Goal: Task Accomplishment & Management: Use online tool/utility

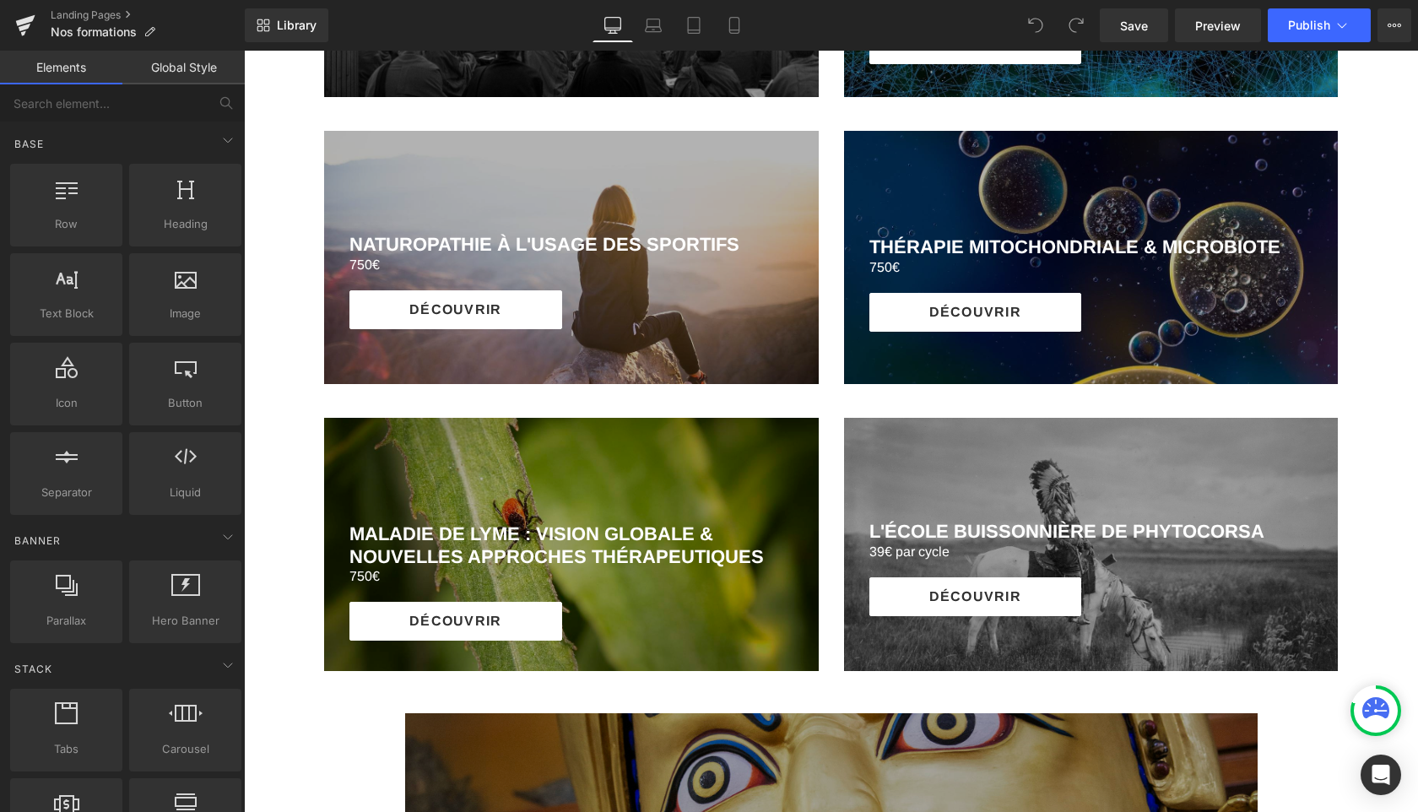
scroll to position [1685, 0]
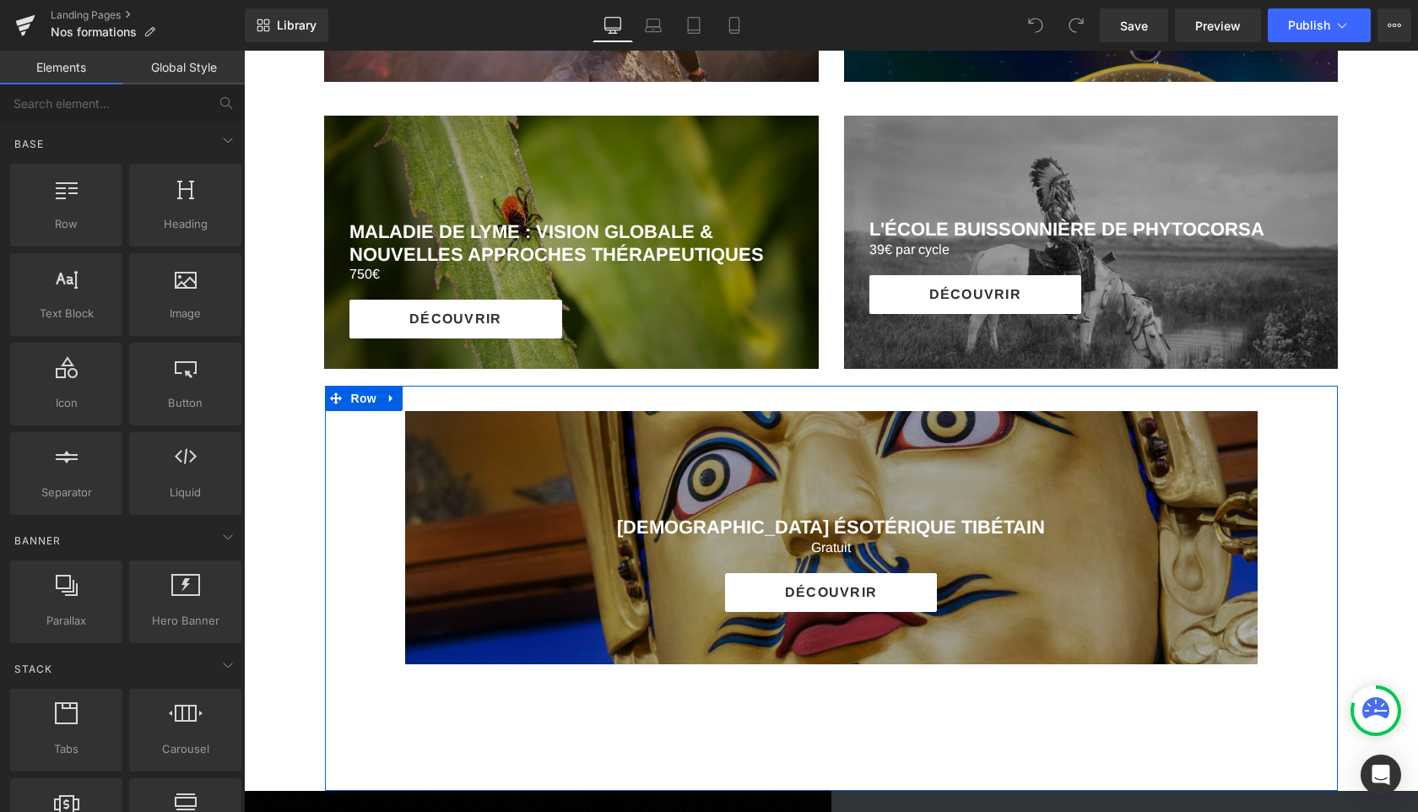
click at [359, 446] on div "[DEMOGRAPHIC_DATA] ÉSOTÉRIQUE TIBÉTAIN Heading Gratuit Heading DÉCOUVRIR Button…" at bounding box center [831, 588] width 1013 height 405
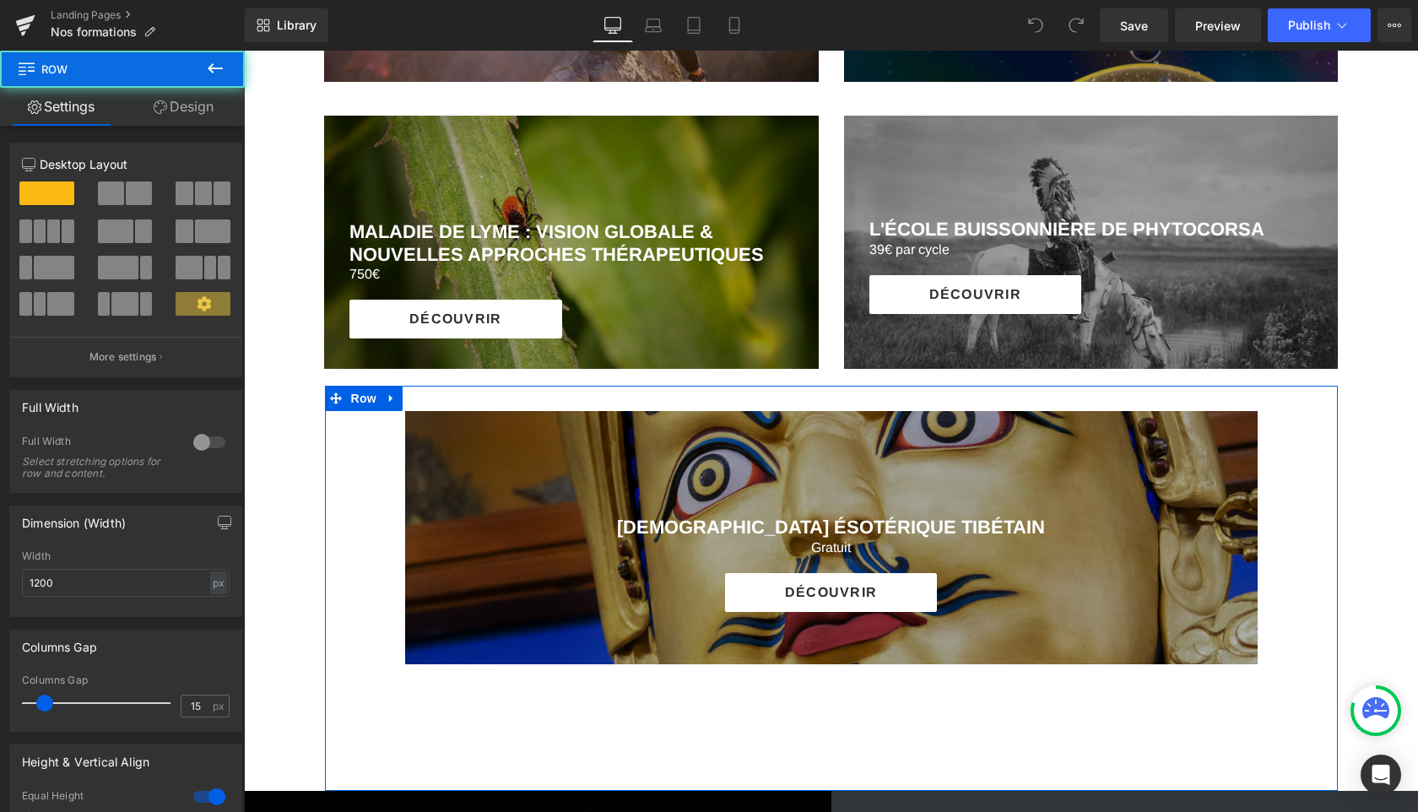
click at [365, 439] on div "[DEMOGRAPHIC_DATA] ÉSOTÉRIQUE TIBÉTAIN Heading Gratuit Heading DÉCOUVRIR Button…" at bounding box center [831, 588] width 1013 height 405
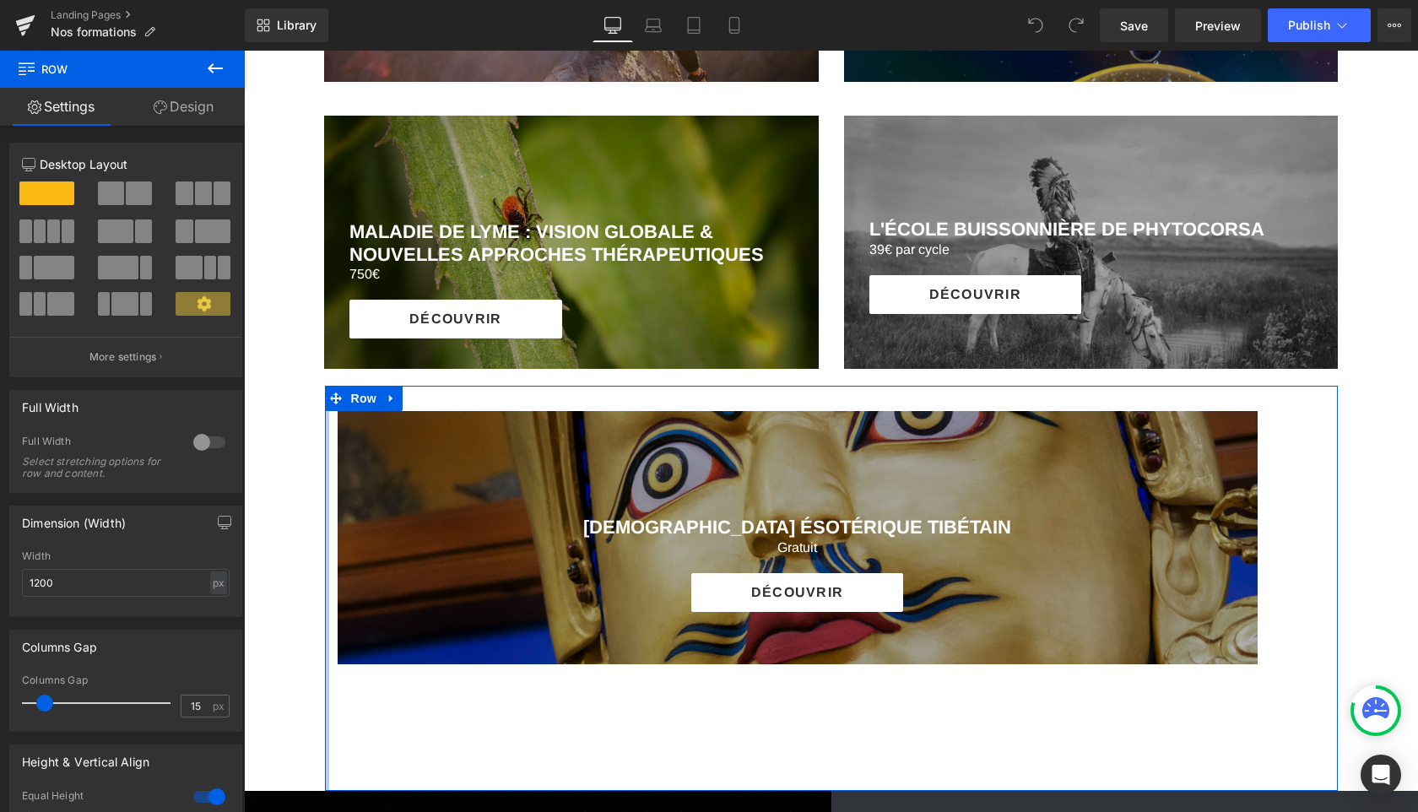
drag, startPoint x: 370, startPoint y: 482, endPoint x: 235, endPoint y: 482, distance: 135.9
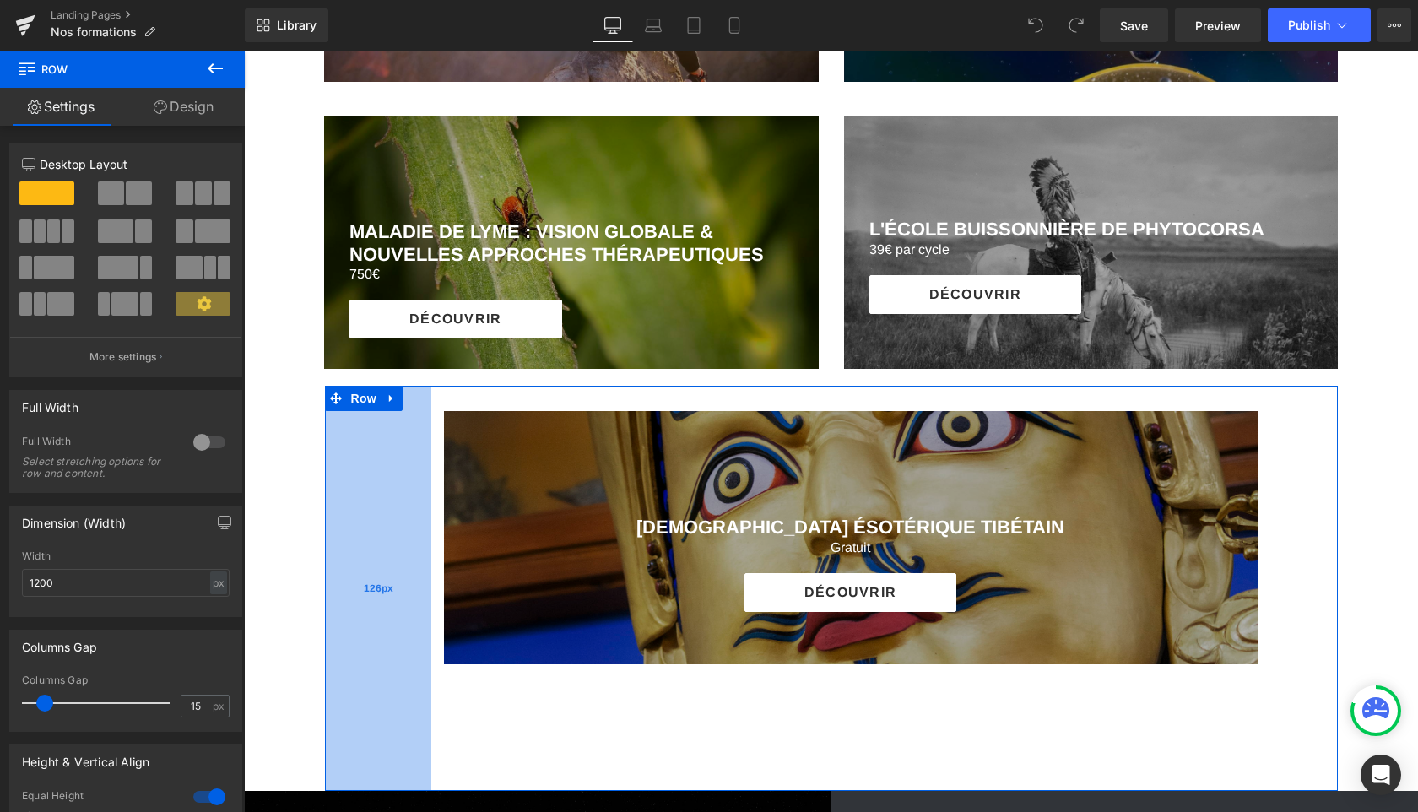
click at [409, 521] on div "126px" at bounding box center [378, 588] width 106 height 405
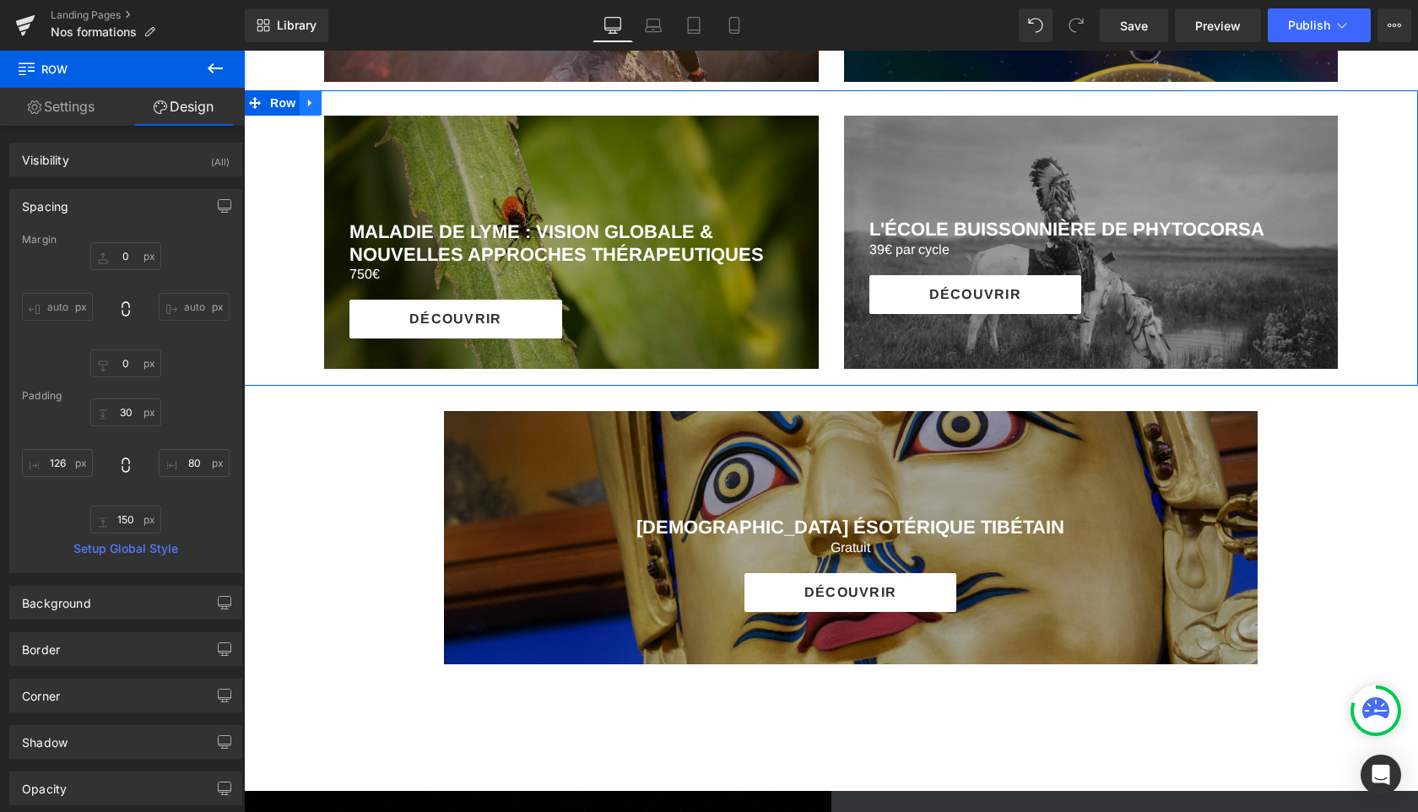
click at [314, 99] on icon at bounding box center [311, 103] width 12 height 13
click at [354, 100] on icon at bounding box center [355, 103] width 12 height 12
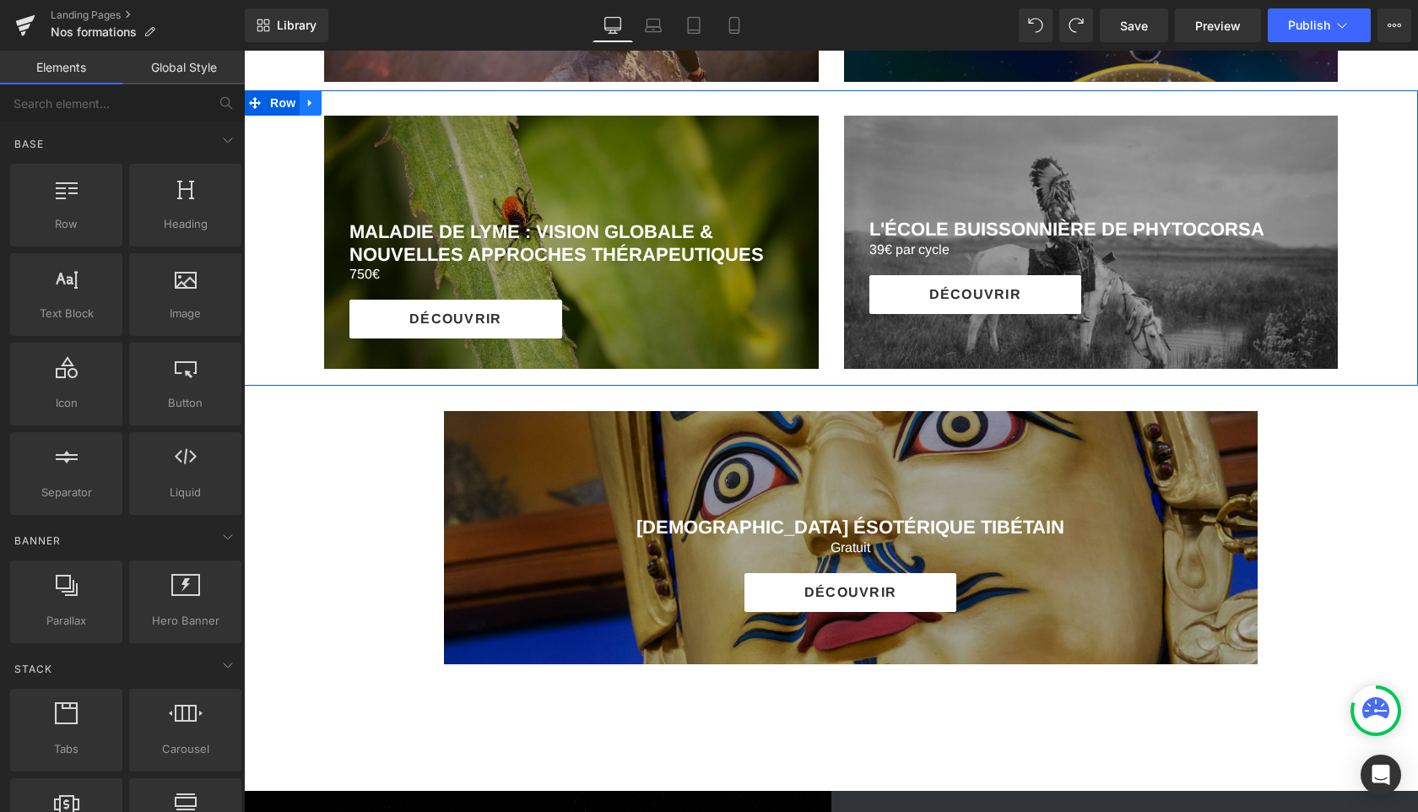
click at [309, 112] on link at bounding box center [311, 102] width 22 height 25
click at [333, 104] on icon at bounding box center [333, 103] width 12 height 12
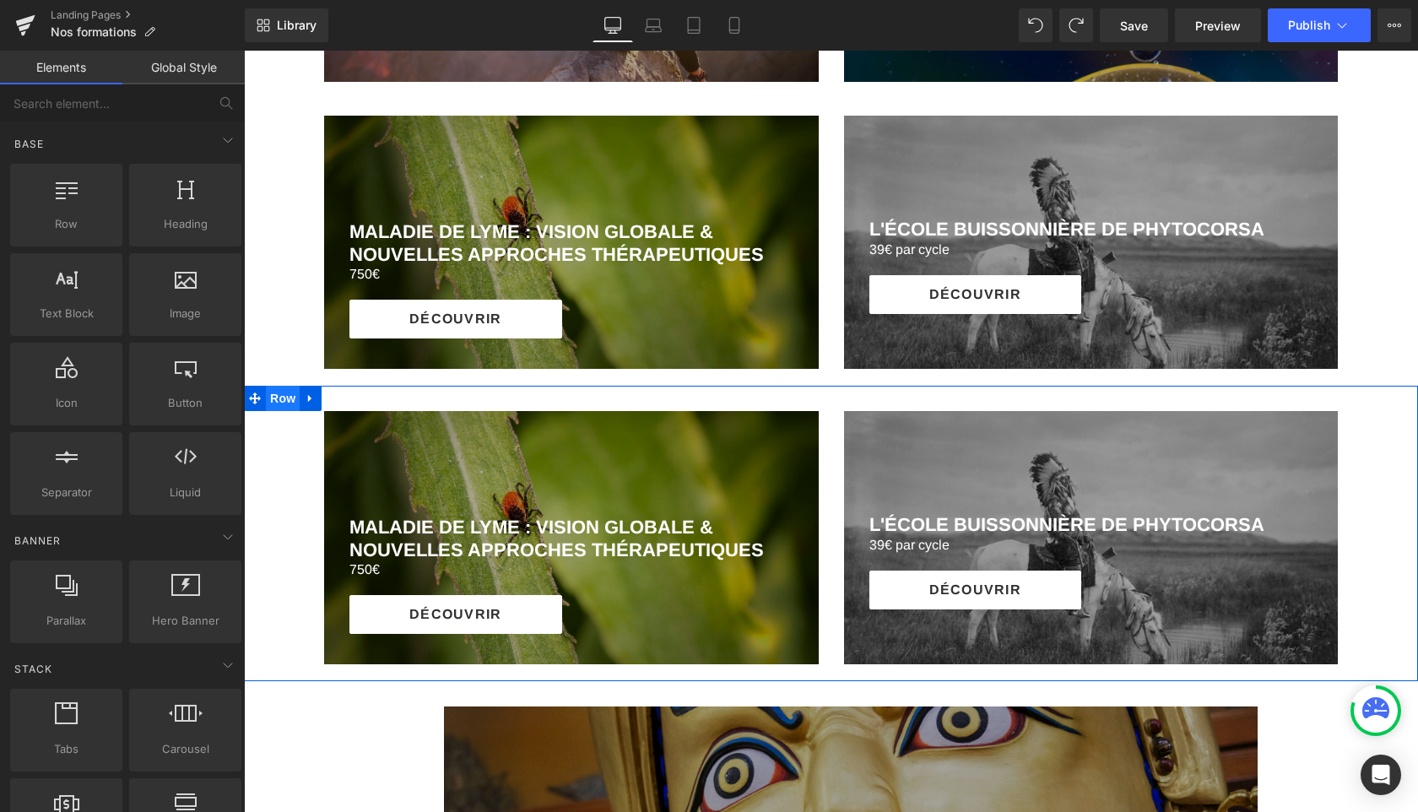
click at [284, 404] on span "Row" at bounding box center [283, 398] width 34 height 25
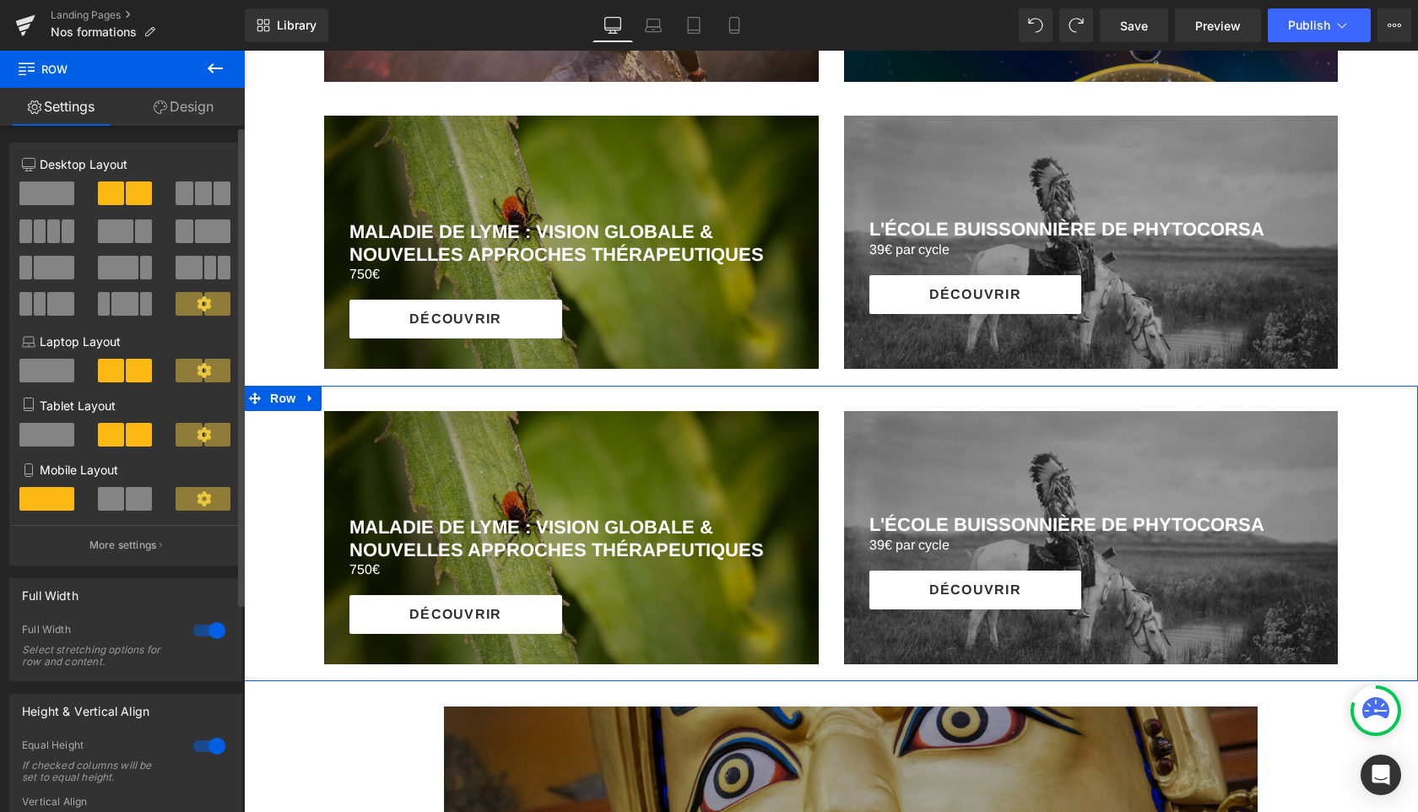
click at [41, 192] on span at bounding box center [46, 193] width 55 height 24
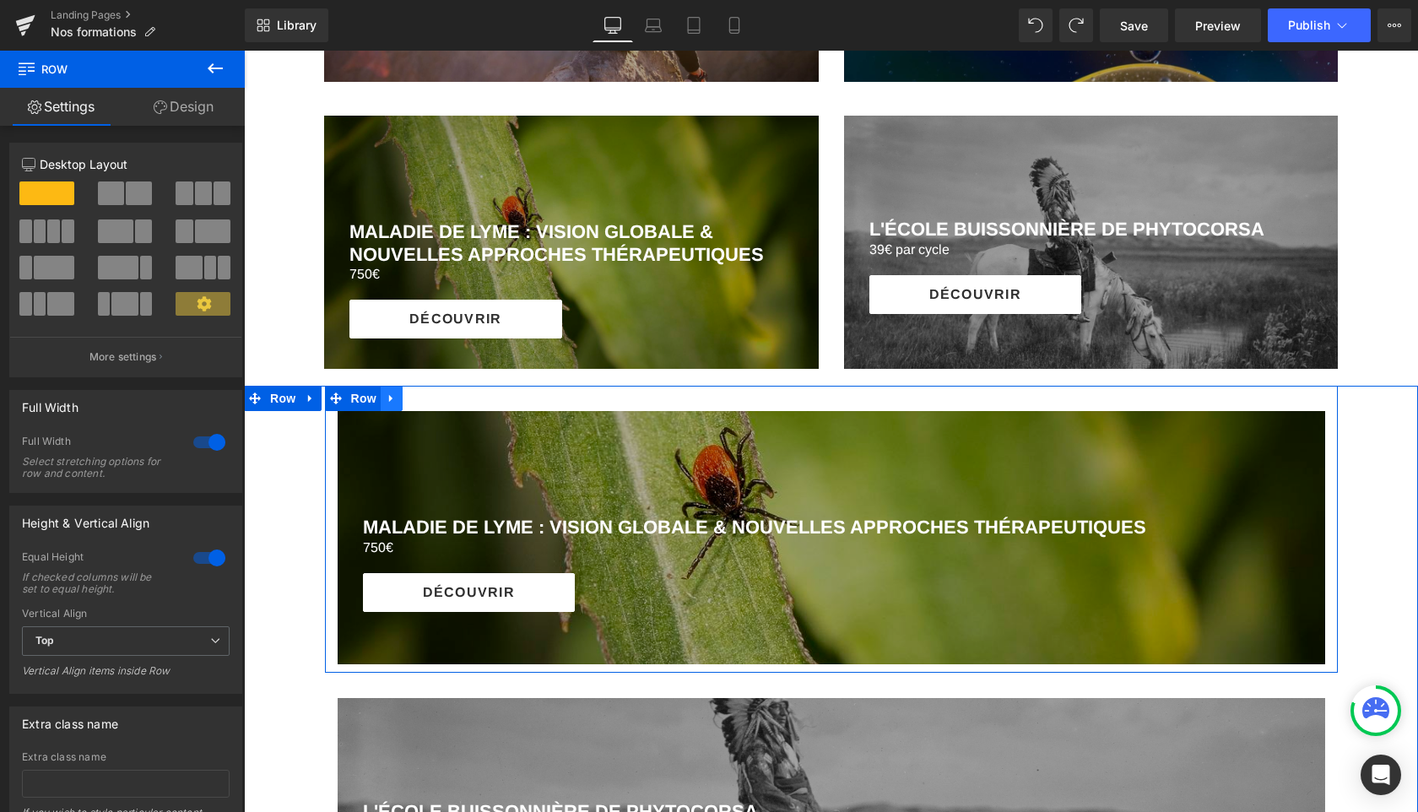
click at [392, 397] on icon at bounding box center [392, 398] width 12 height 13
click at [440, 392] on icon at bounding box center [436, 398] width 12 height 13
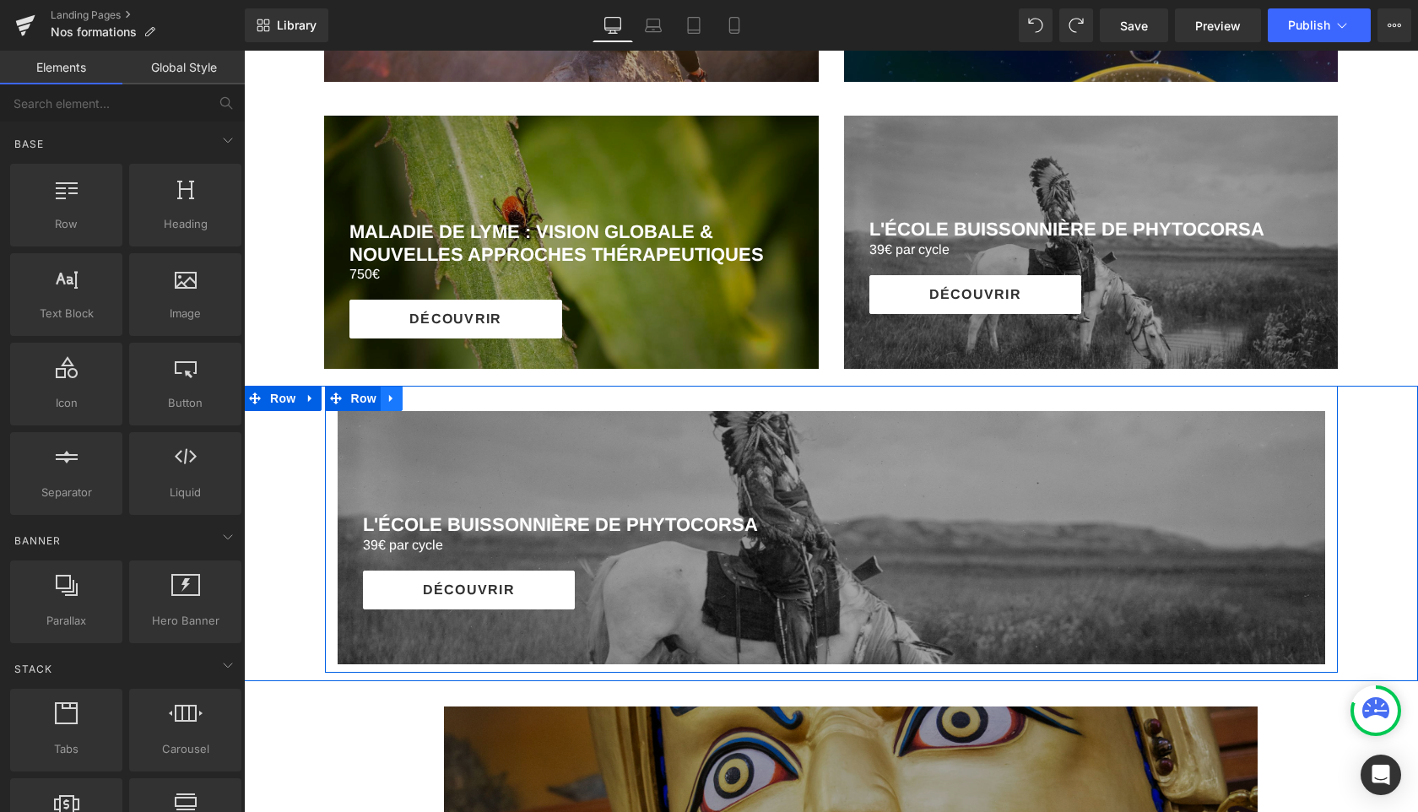
click at [392, 398] on icon at bounding box center [392, 398] width 12 height 13
click at [438, 401] on icon at bounding box center [436, 398] width 12 height 13
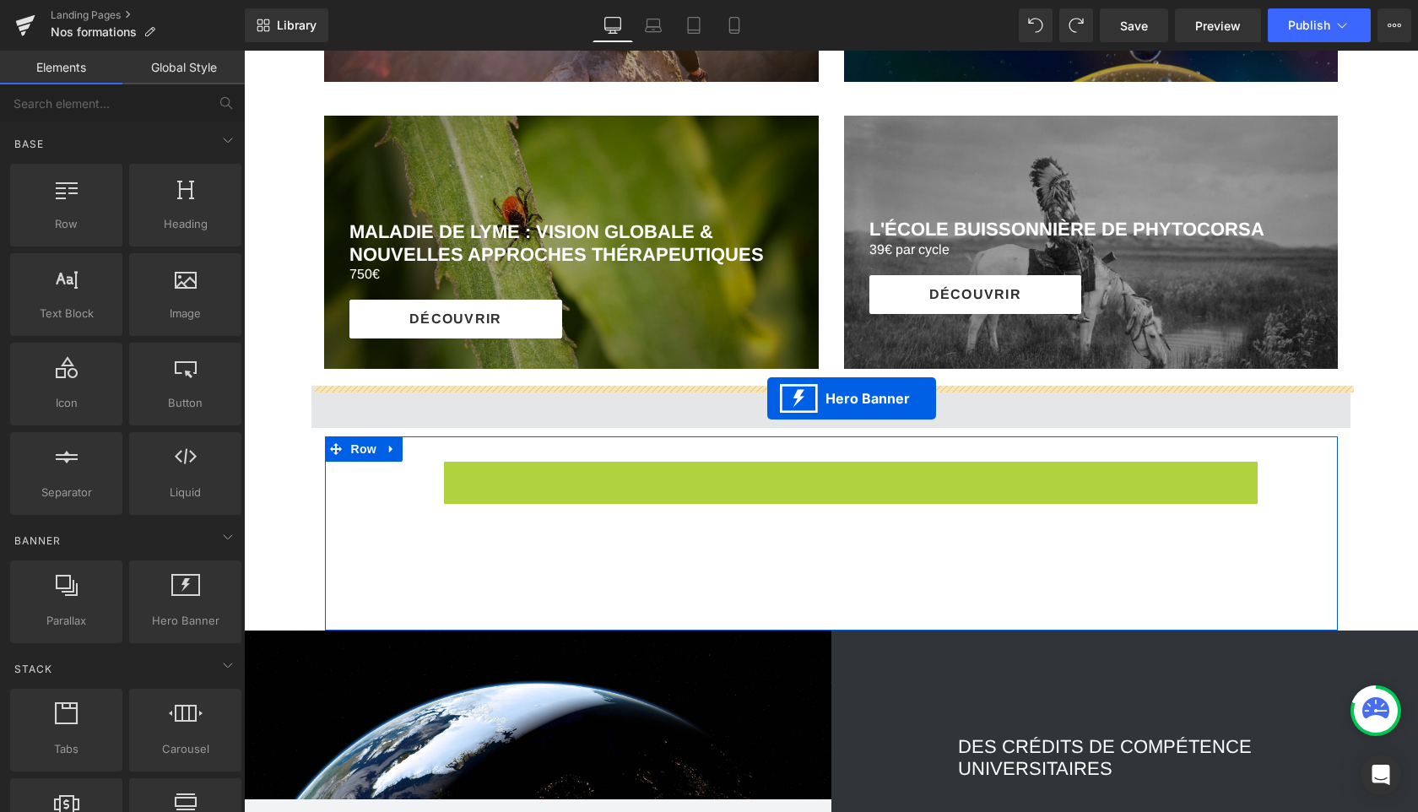
drag, startPoint x: 795, startPoint y: 473, endPoint x: 767, endPoint y: 398, distance: 80.1
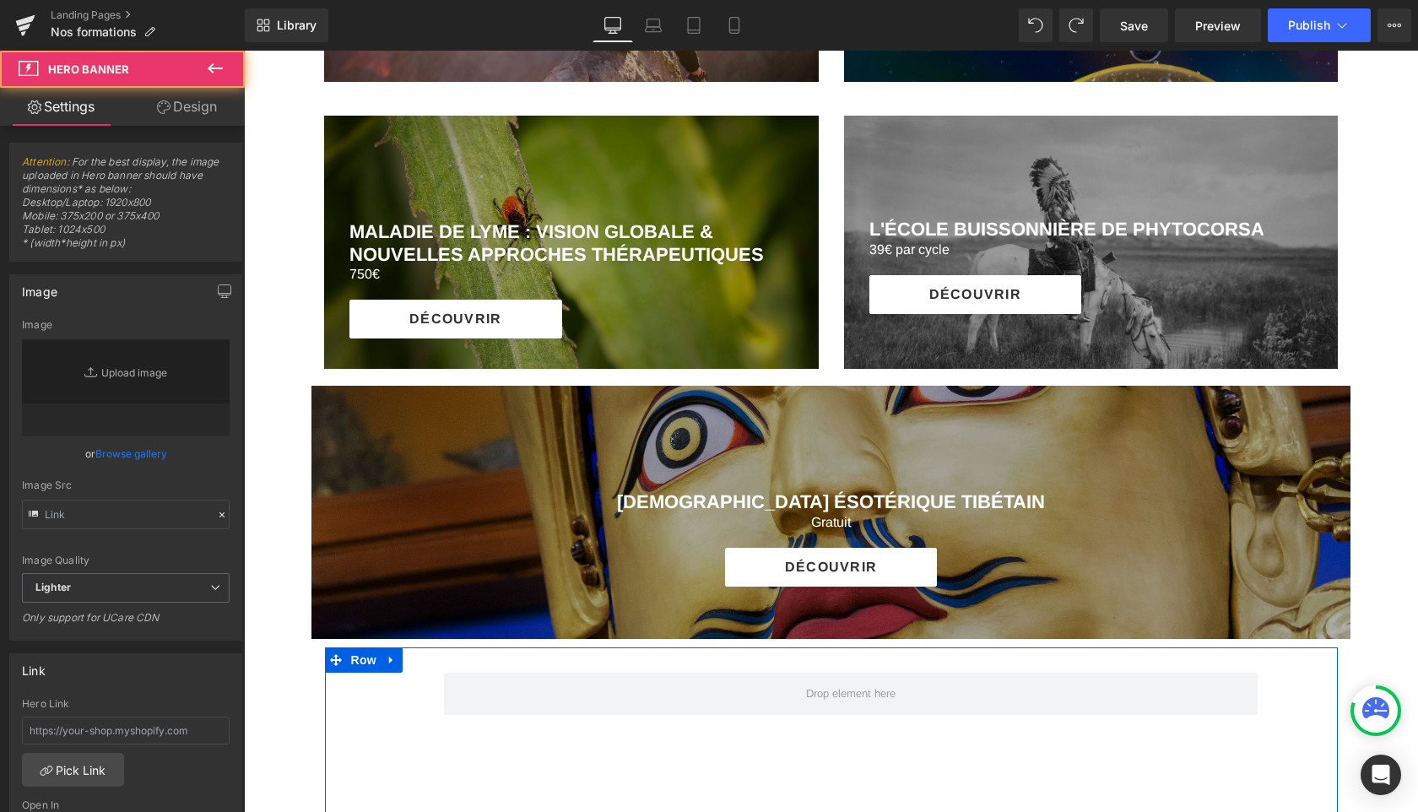
type input "[URL][DOMAIN_NAME]"
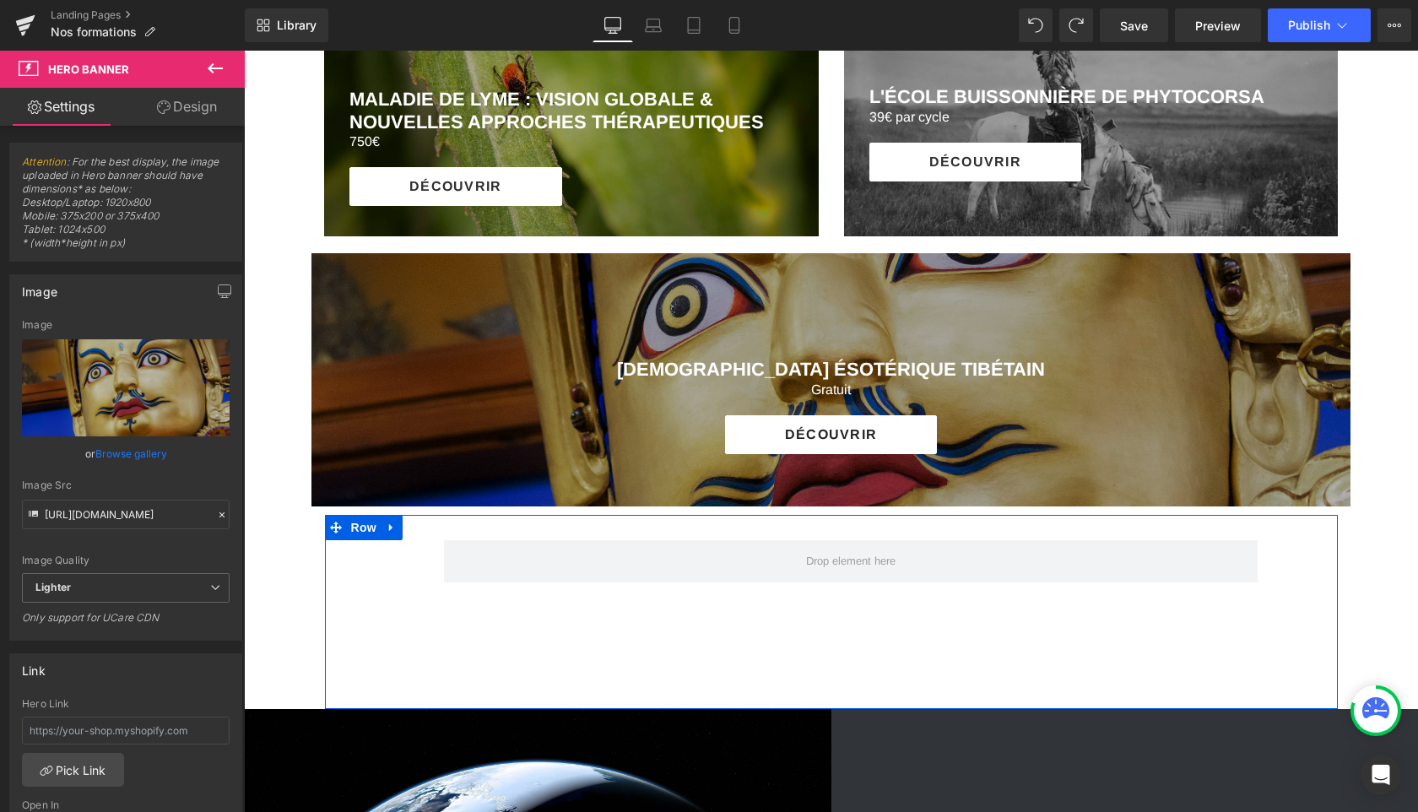
scroll to position [1817, 0]
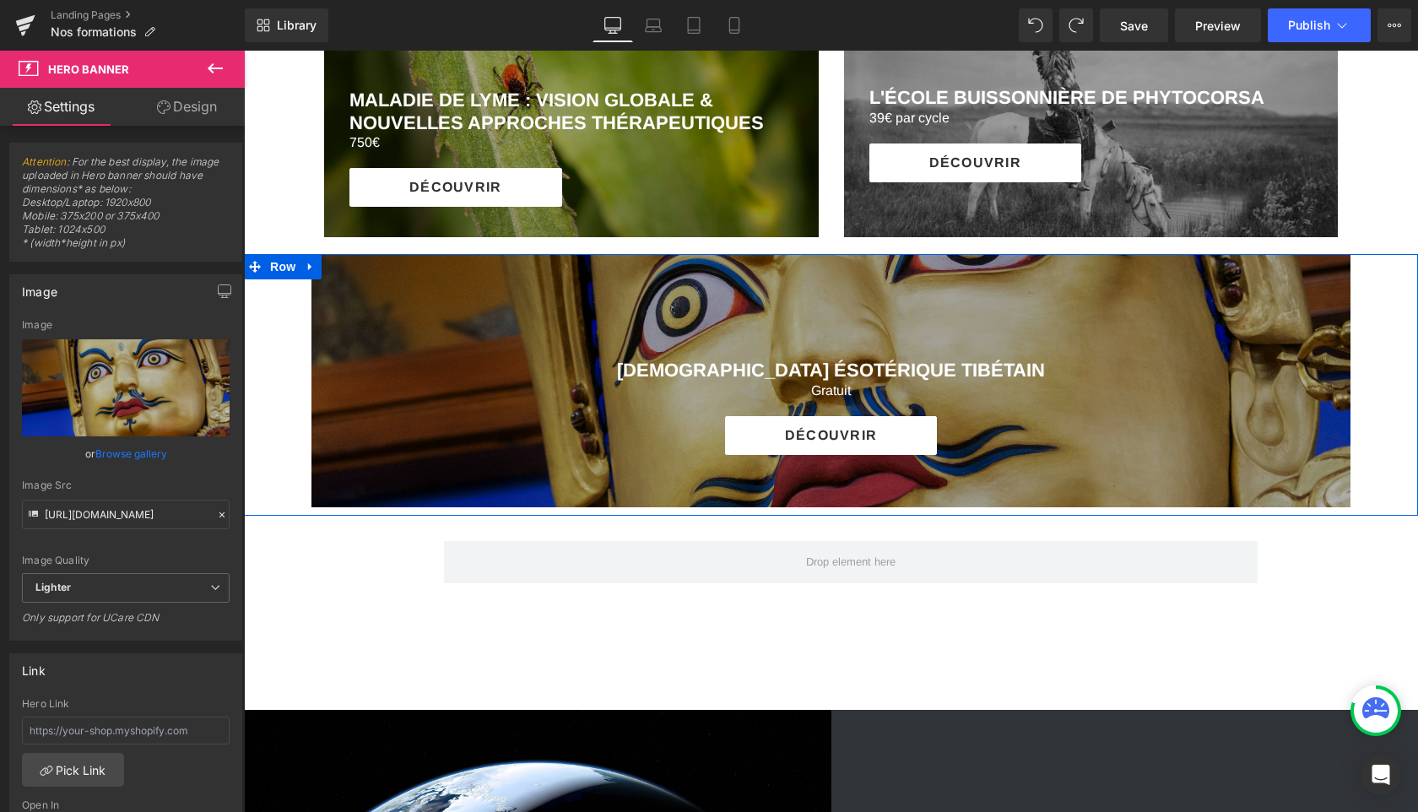
click at [295, 385] on div "[DEMOGRAPHIC_DATA] ÉSOTÉRIQUE TIBÉTAIN Heading Gratuit Heading DÉCOUVRIR Button…" at bounding box center [831, 385] width 1174 height 262
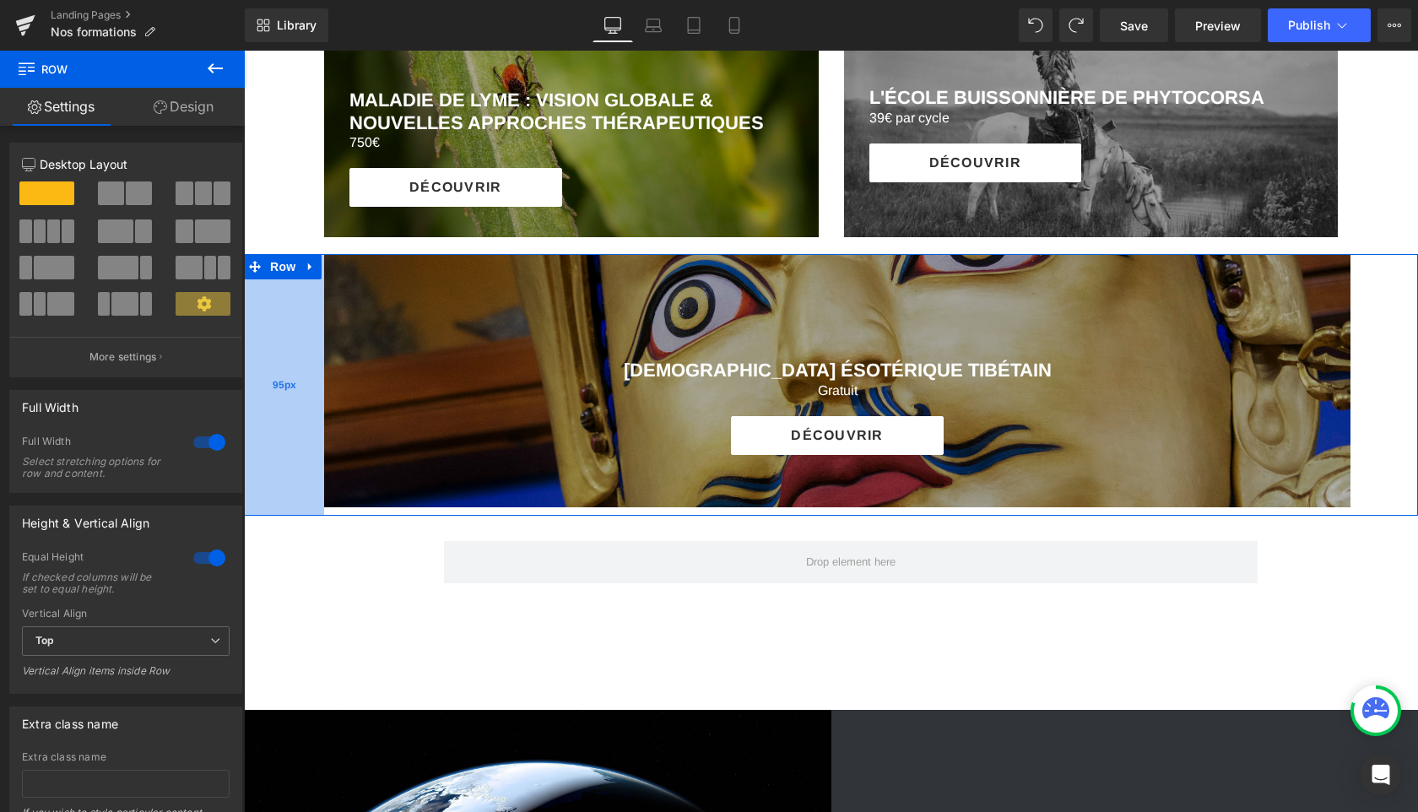
drag, startPoint x: 296, startPoint y: 374, endPoint x: 309, endPoint y: 374, distance: 12.7
click at [309, 374] on div "95px" at bounding box center [284, 385] width 80 height 262
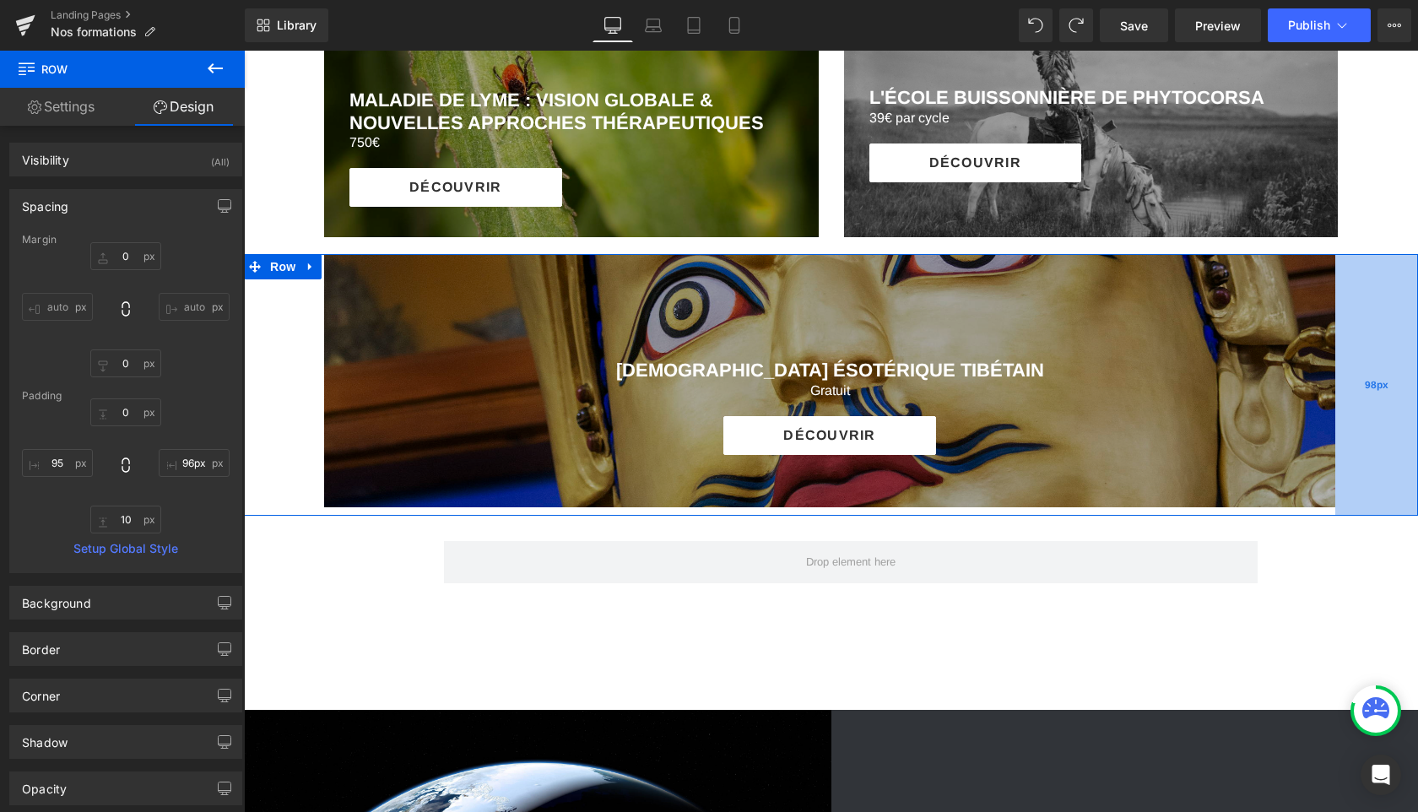
type input "95px"
drag, startPoint x: 1384, startPoint y: 371, endPoint x: 1371, endPoint y: 370, distance: 12.7
click at [1371, 370] on div "95px" at bounding box center [1377, 385] width 80 height 262
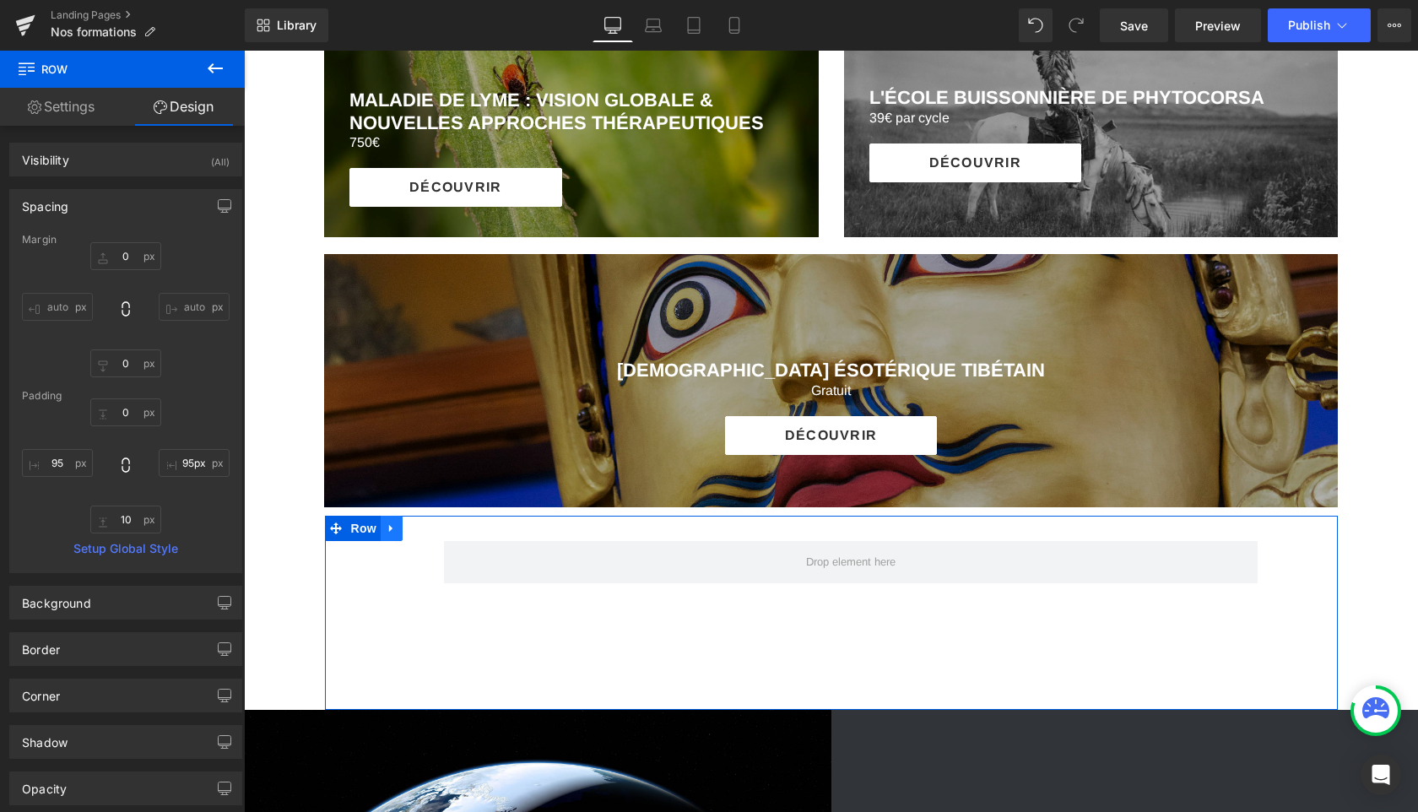
click at [395, 528] on icon at bounding box center [392, 528] width 12 height 13
click at [437, 526] on icon at bounding box center [436, 528] width 12 height 12
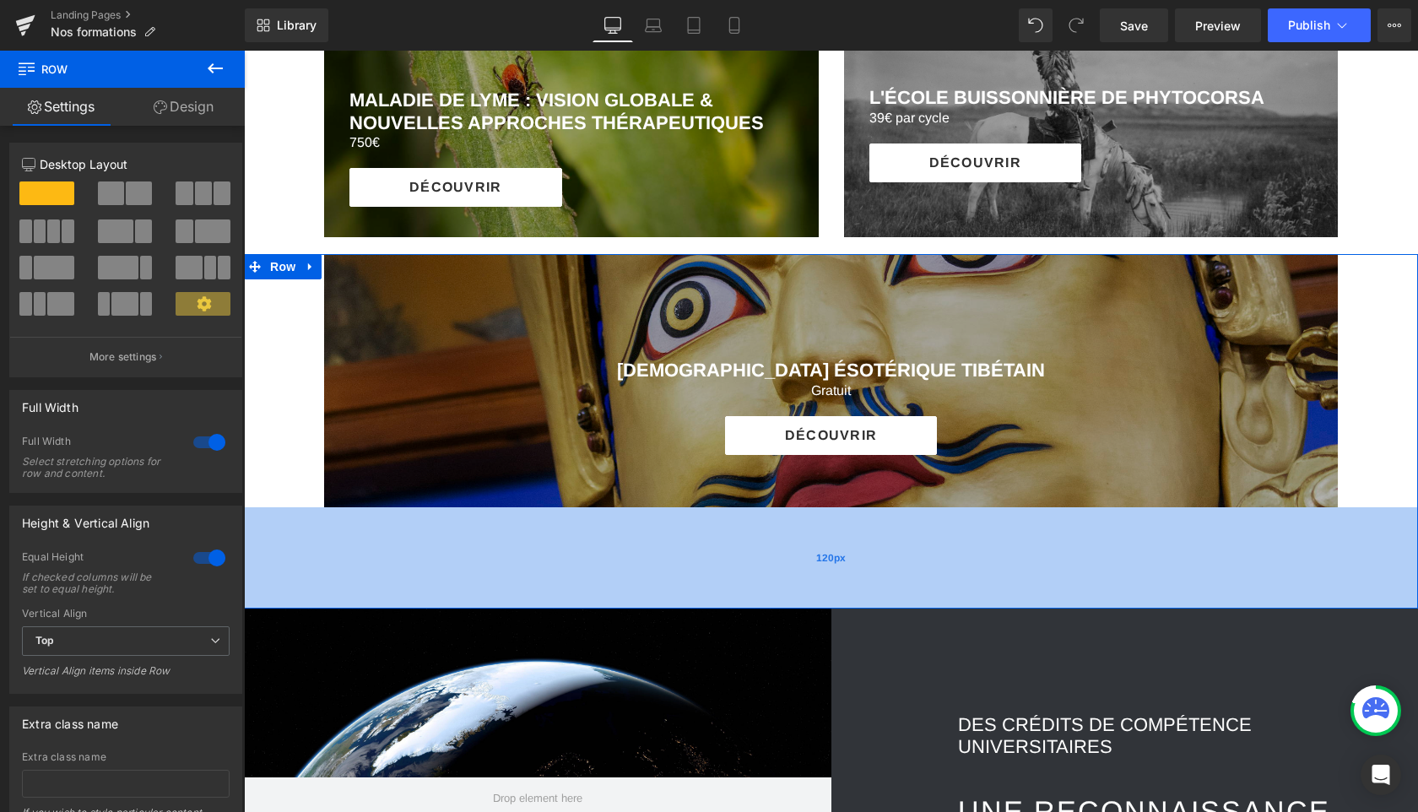
drag, startPoint x: 674, startPoint y: 513, endPoint x: 671, endPoint y: 606, distance: 92.9
click at [671, 606] on div "120px" at bounding box center [831, 557] width 1174 height 101
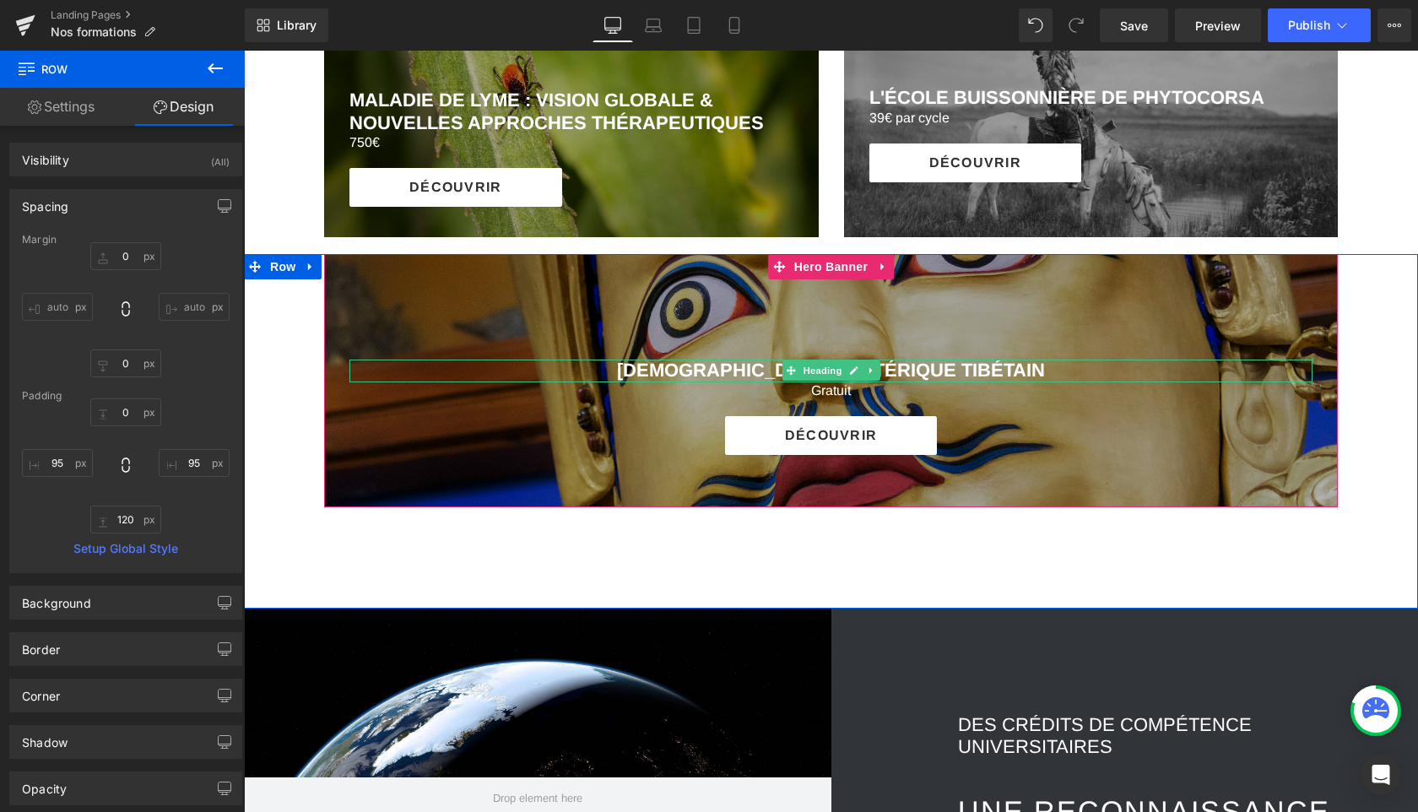
click at [662, 370] on span "[DEMOGRAPHIC_DATA] ÉSOTÉRIQUE TIBÉTAIN" at bounding box center [831, 369] width 428 height 21
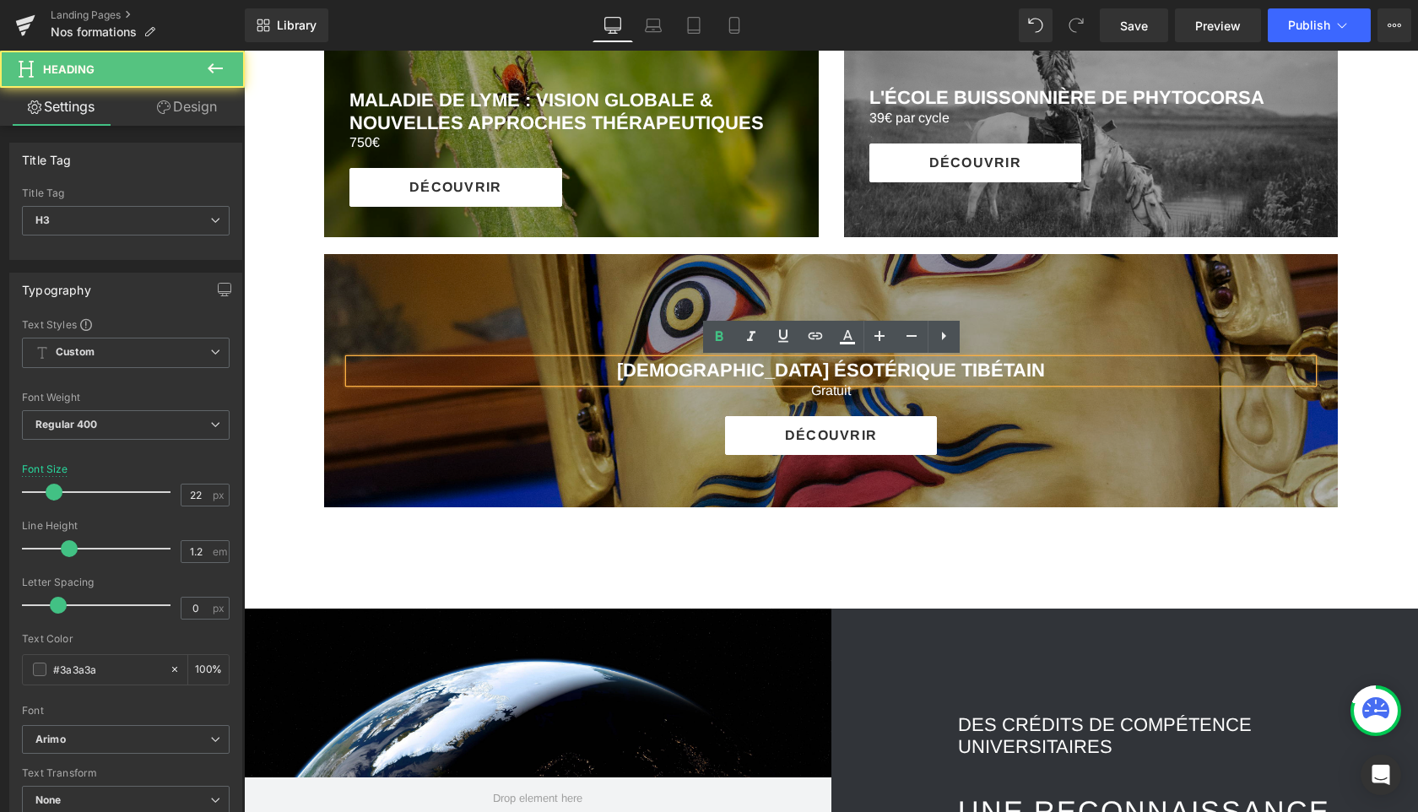
click at [662, 370] on span "[DEMOGRAPHIC_DATA] ÉSOTÉRIQUE TIBÉTAIN" at bounding box center [831, 369] width 428 height 21
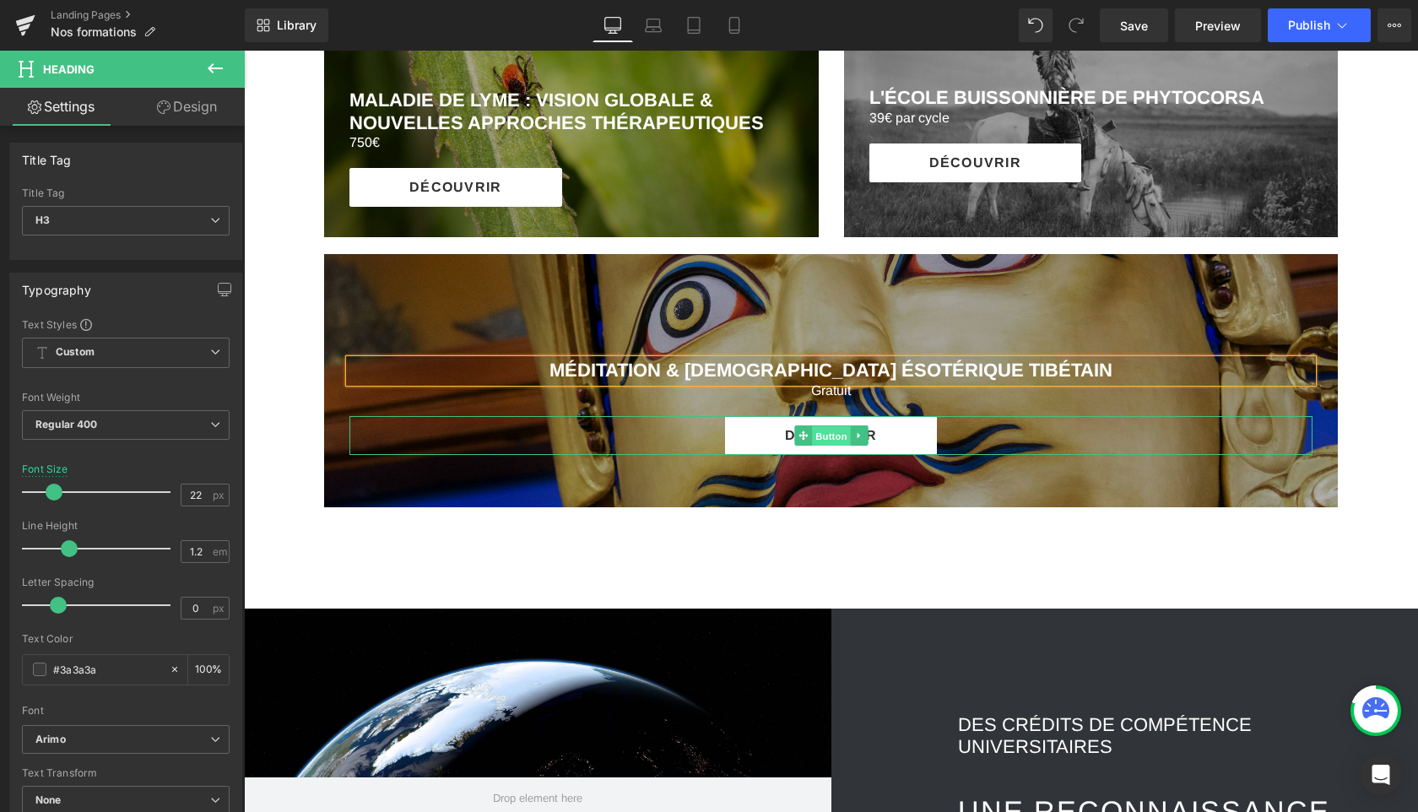
click at [833, 440] on span "Button" at bounding box center [831, 436] width 39 height 20
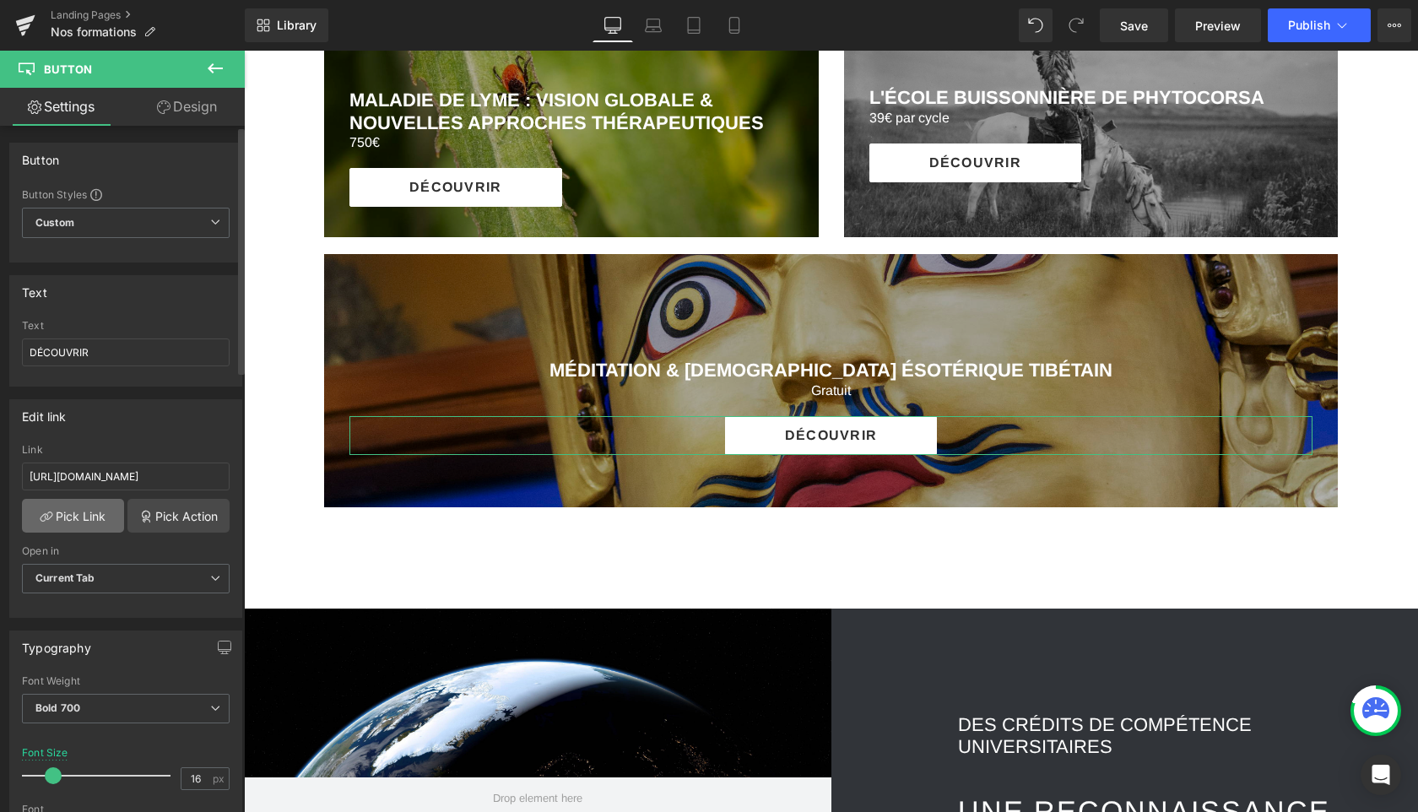
click at [84, 517] on link "Pick Link" at bounding box center [73, 516] width 102 height 34
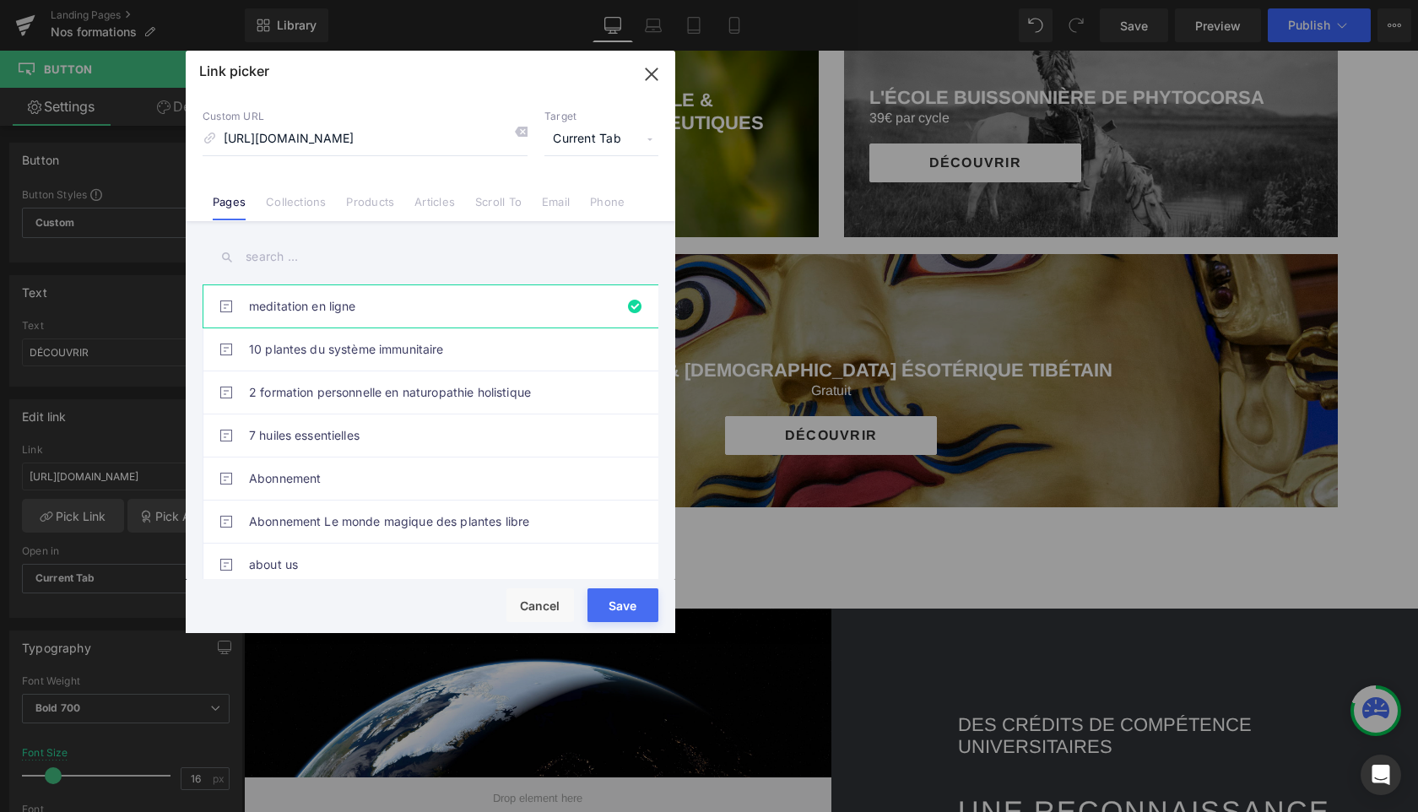
click at [308, 262] on input "text" at bounding box center [431, 257] width 456 height 38
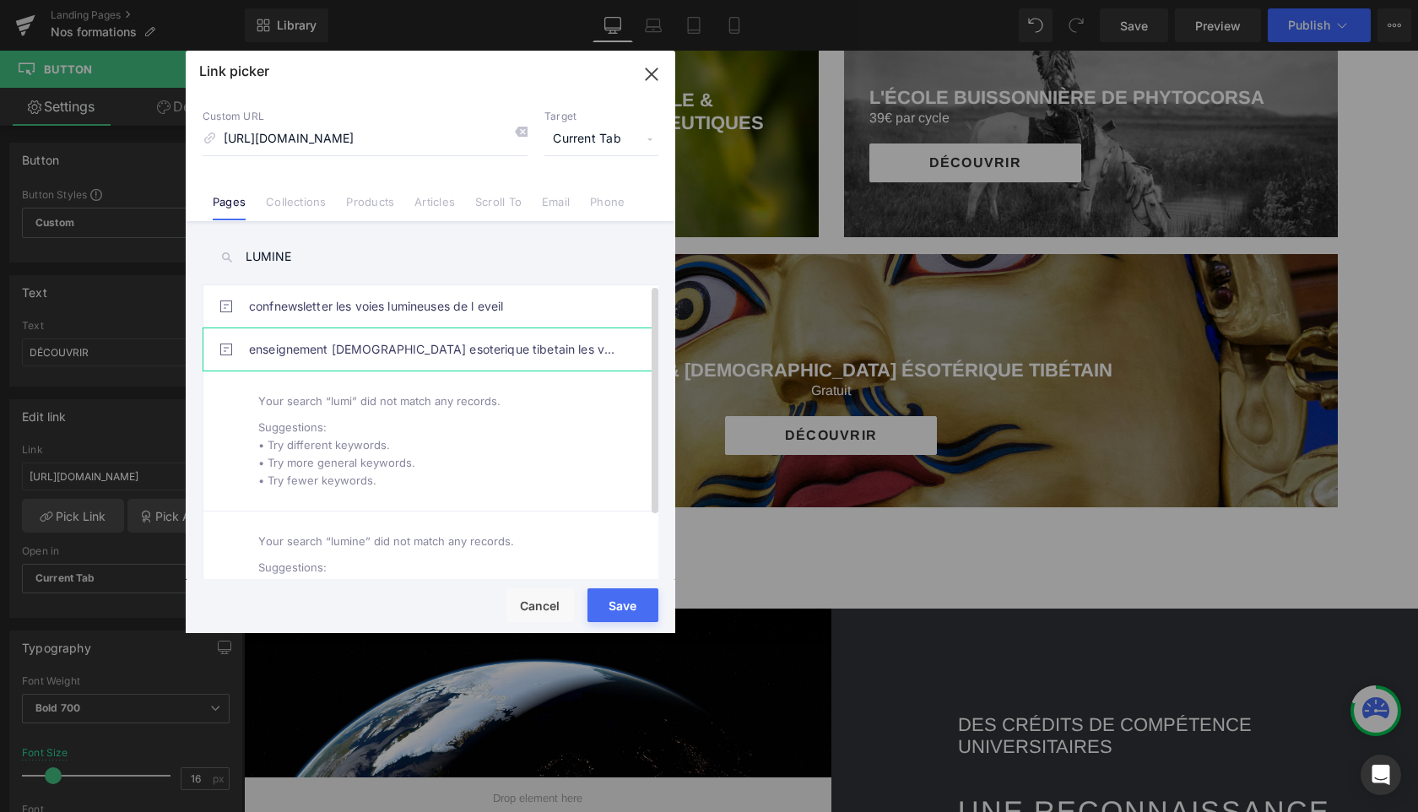
type input "LUMINE"
click at [315, 349] on link "enseignement [DEMOGRAPHIC_DATA] esoterique tibetain les voies lumineuses de l'e…" at bounding box center [434, 349] width 371 height 42
type input "/pages/enseignement-[DEMOGRAPHIC_DATA]-esoterique-tibetain-les-voies-lumineuses…"
click at [619, 598] on button "Save" at bounding box center [622, 605] width 71 height 34
type input "/pages/enseignement-[DEMOGRAPHIC_DATA]-esoterique-tibetain-les-voies-lumineuses…"
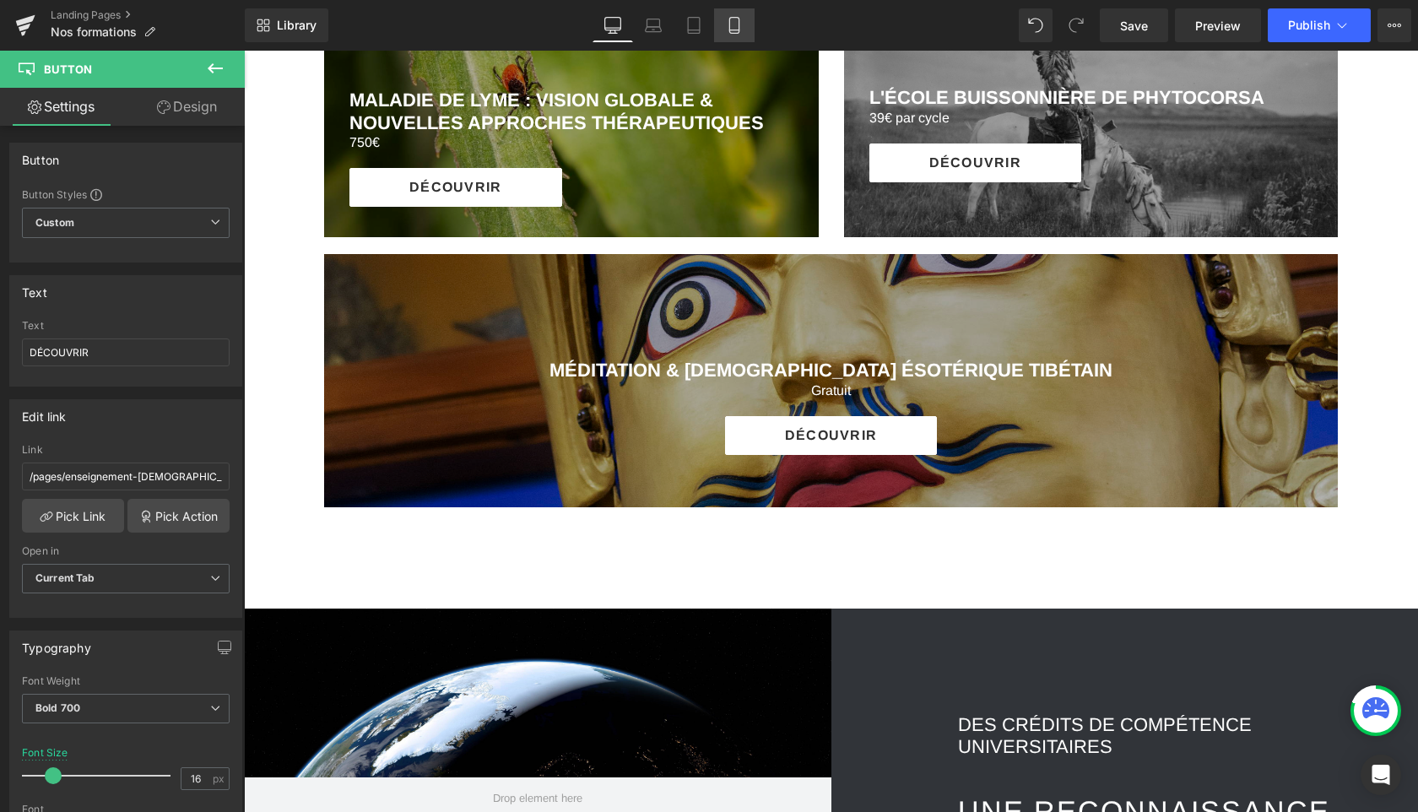
click at [740, 22] on icon at bounding box center [734, 25] width 17 height 17
type input "14"
type input "100"
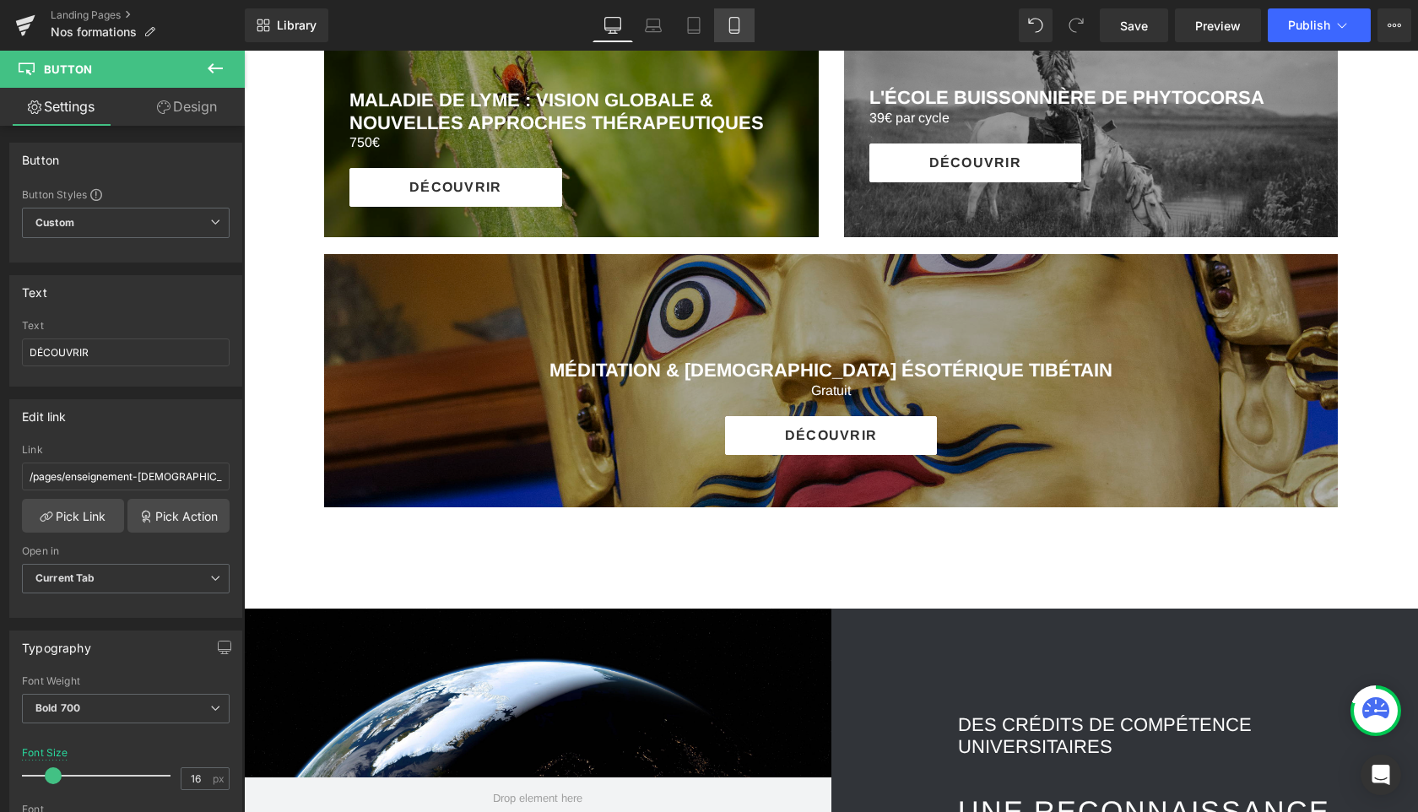
type input "100"
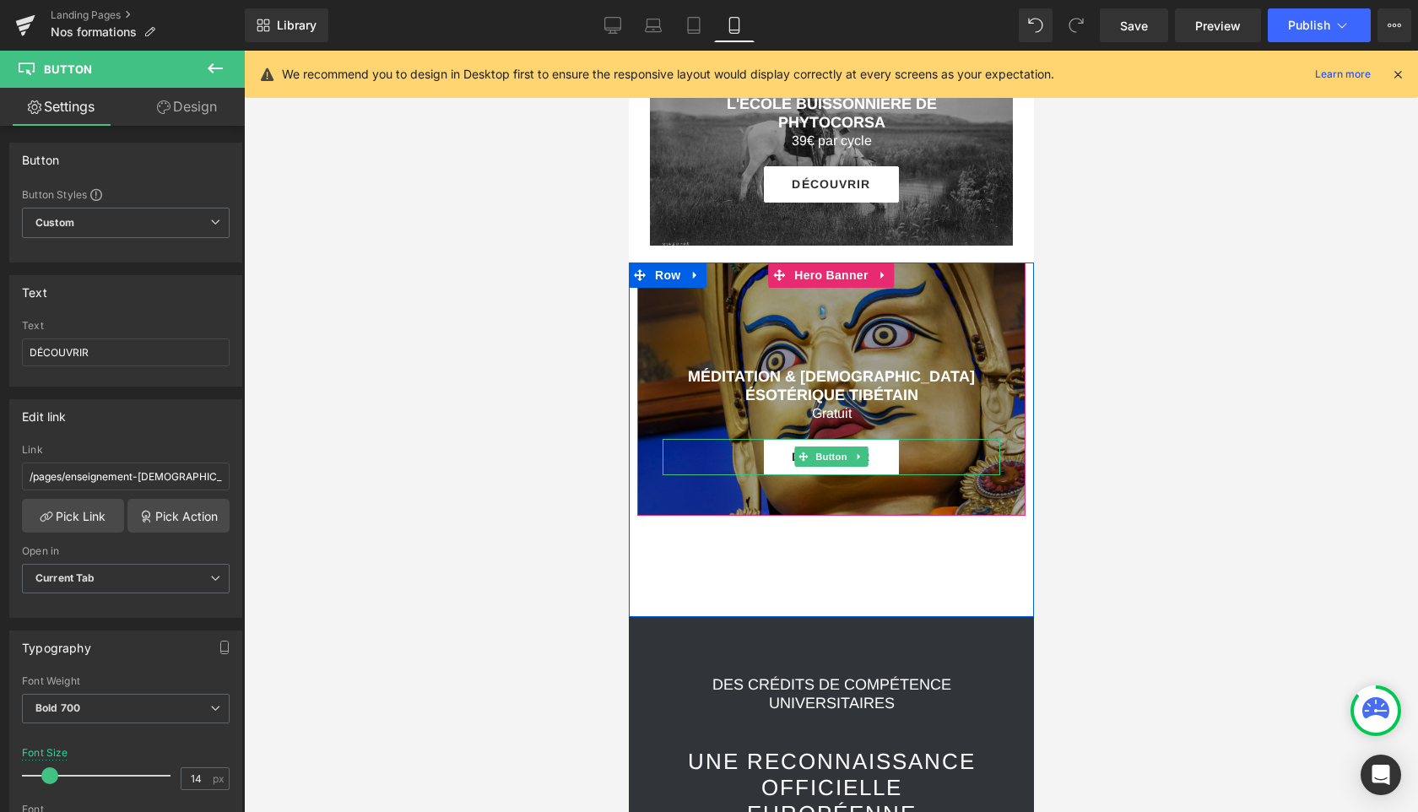
scroll to position [2586, 0]
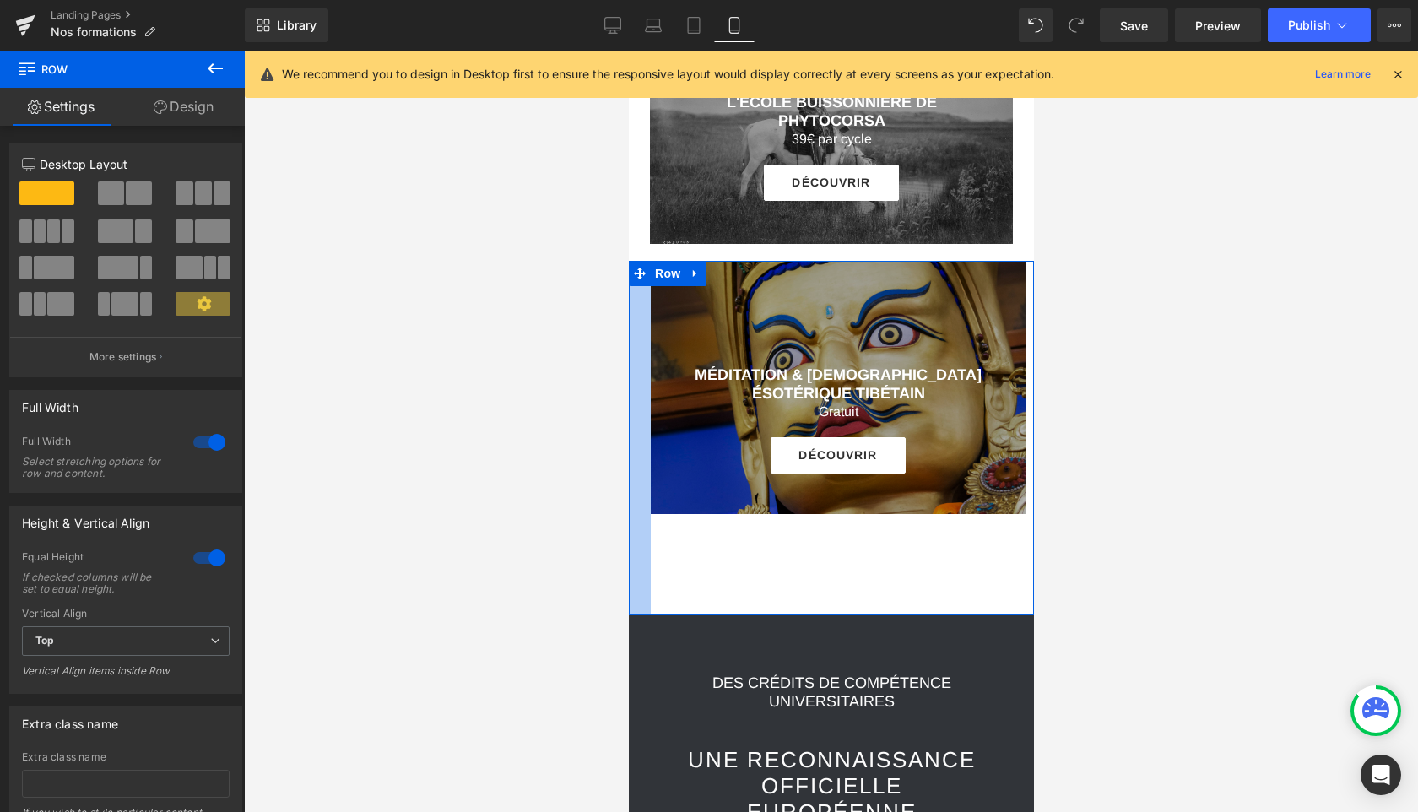
drag, startPoint x: 632, startPoint y: 336, endPoint x: 646, endPoint y: 334, distance: 13.6
click at [646, 334] on div at bounding box center [639, 438] width 22 height 354
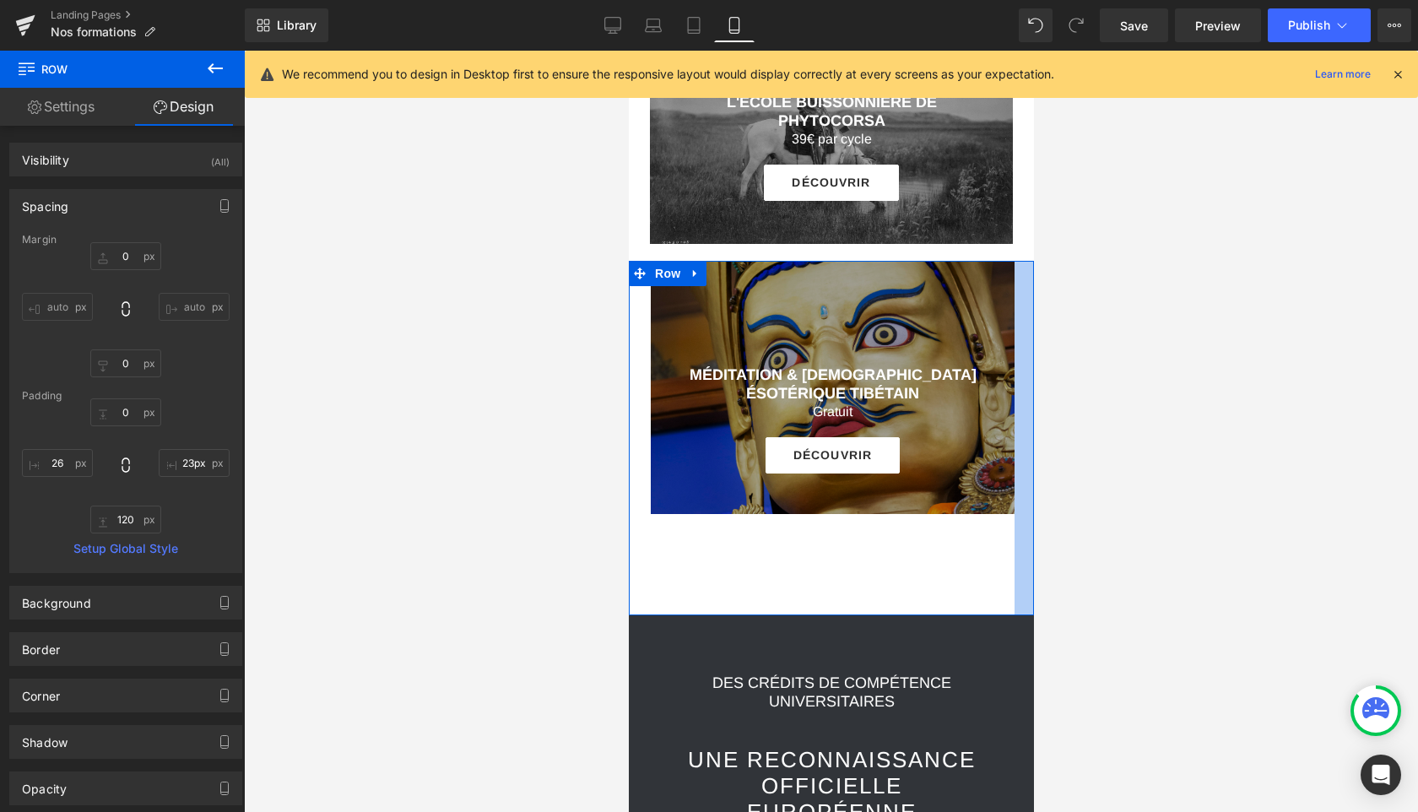
type input "24px"
drag, startPoint x: 1029, startPoint y: 433, endPoint x: 1018, endPoint y: 435, distance: 12.1
click at [1018, 435] on div at bounding box center [1023, 438] width 20 height 354
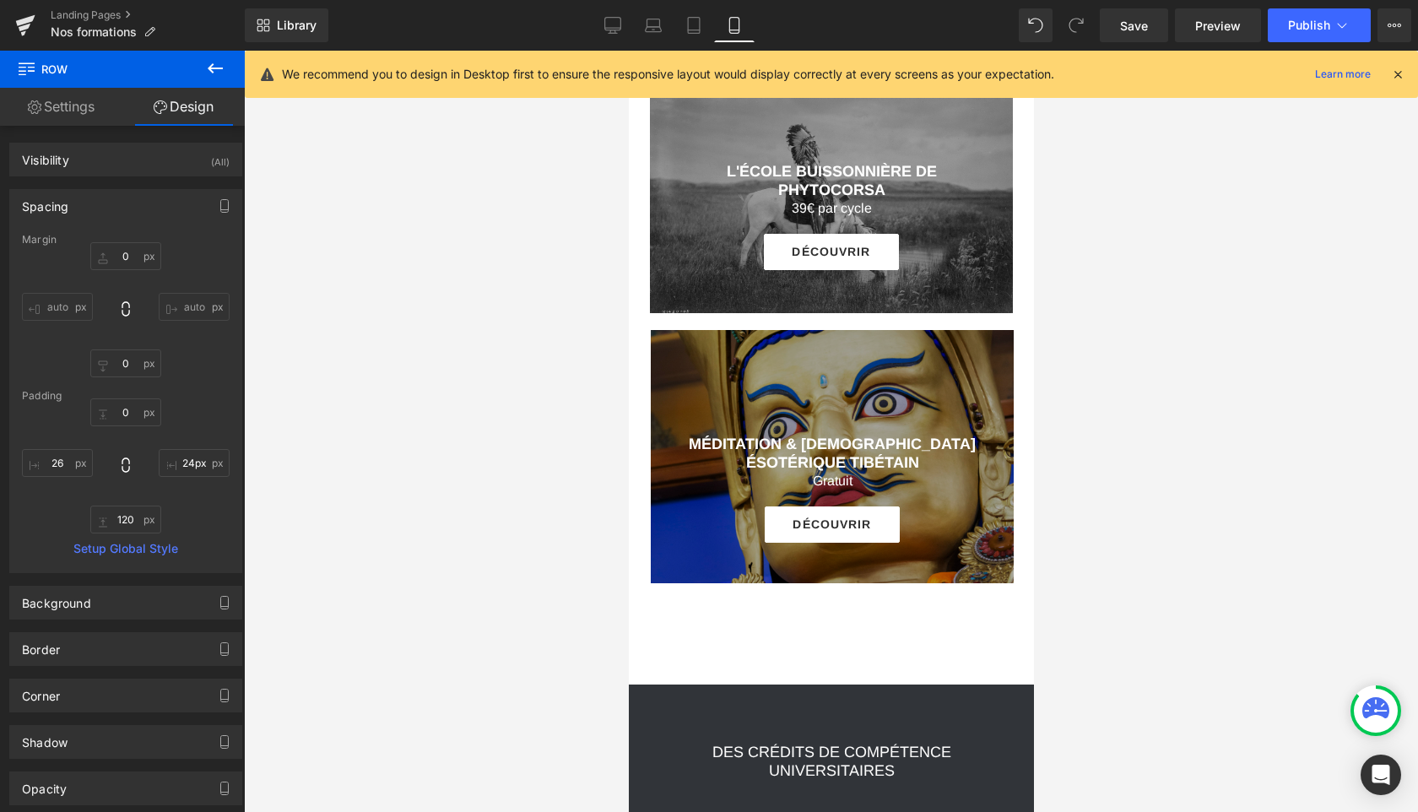
scroll to position [2514, 0]
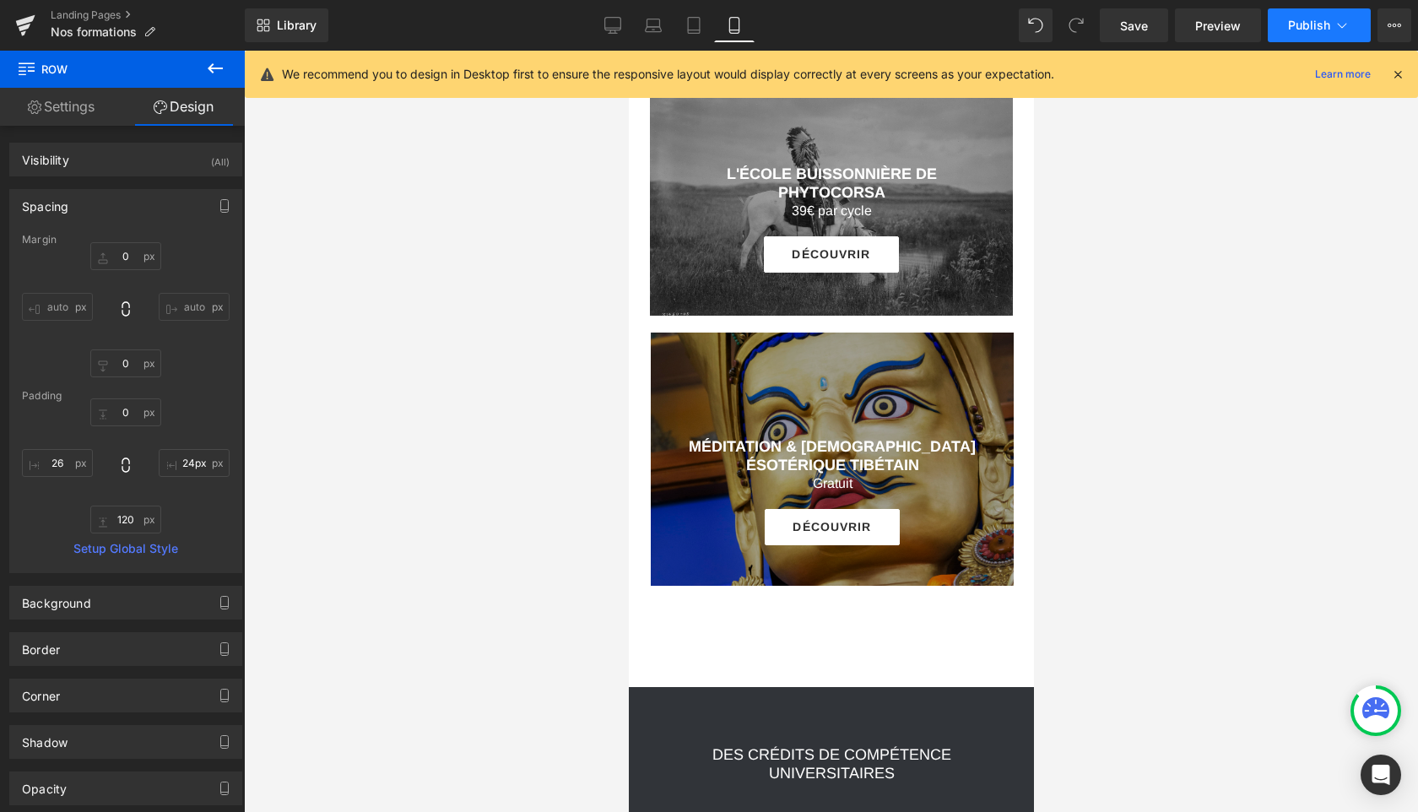
click at [1305, 33] on button "Publish" at bounding box center [1318, 25] width 103 height 34
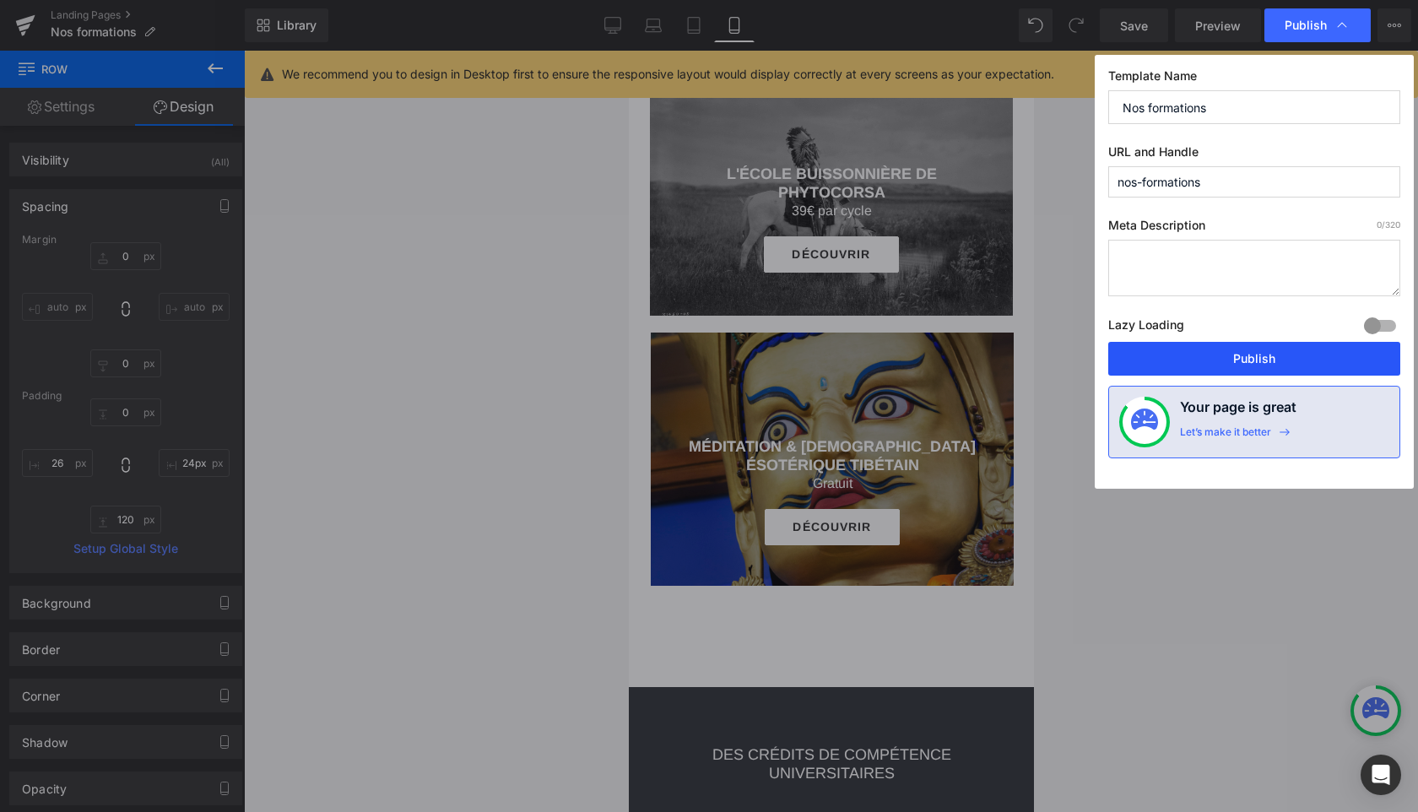
click at [1237, 351] on button "Publish" at bounding box center [1254, 359] width 292 height 34
